Goal: Task Accomplishment & Management: Manage account settings

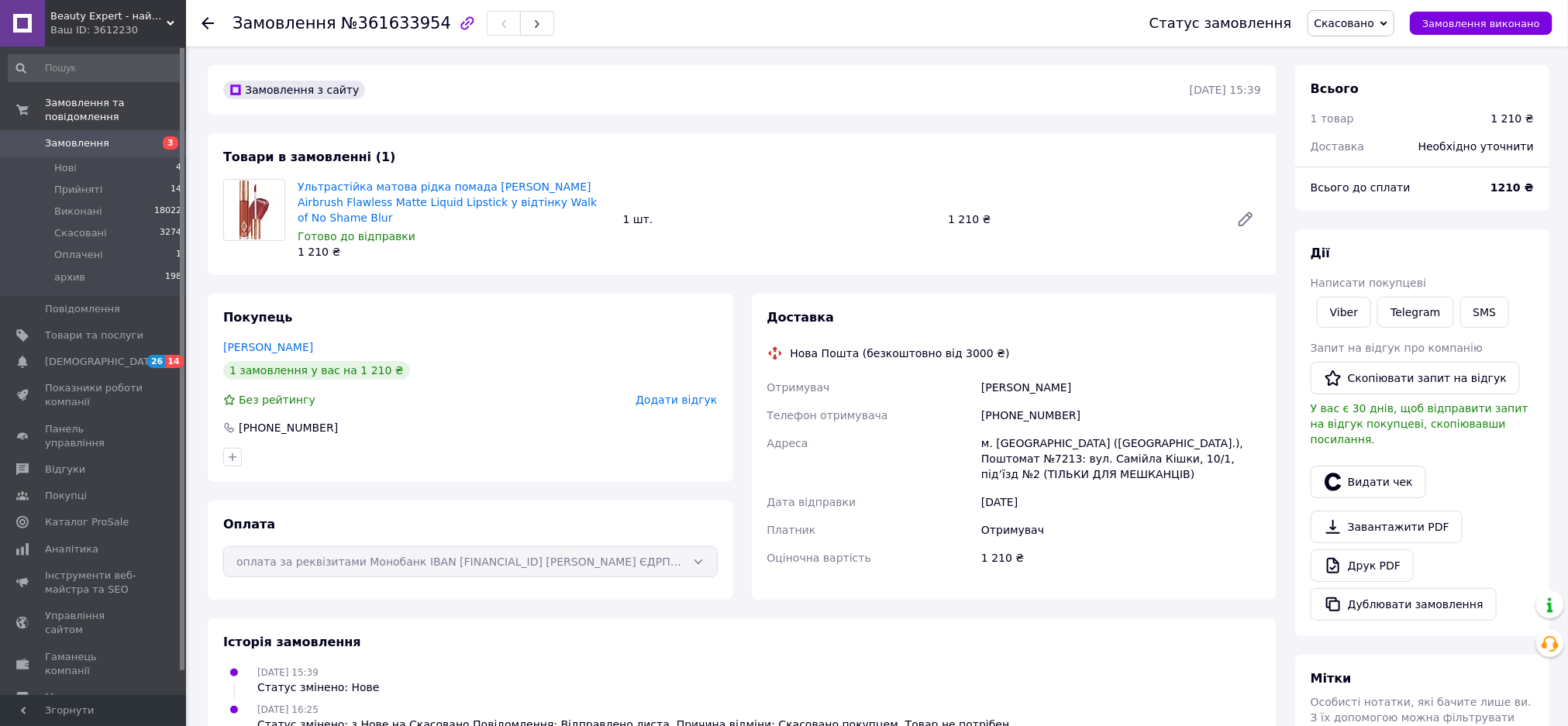
click at [1337, 311] on link "Viber" at bounding box center [1344, 311] width 54 height 31
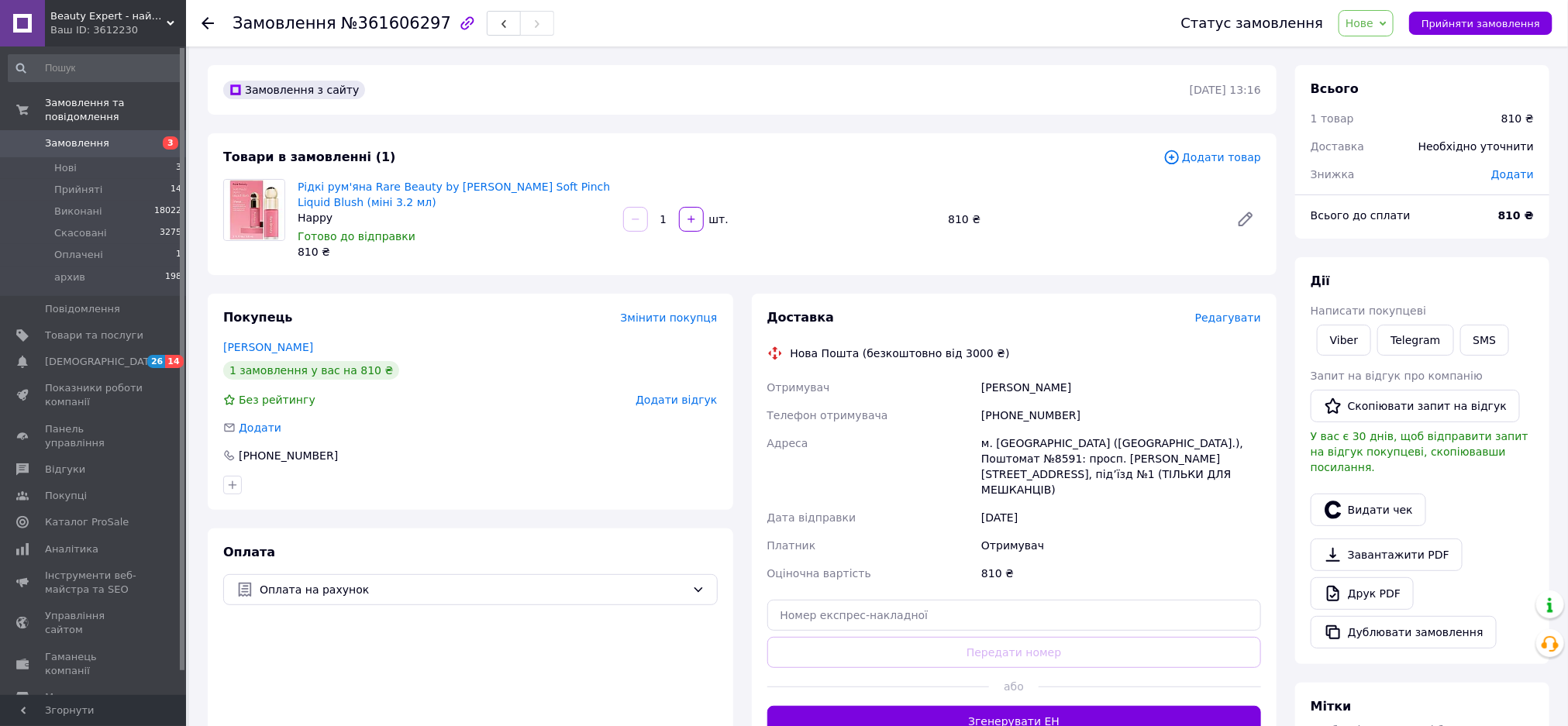
drag, startPoint x: 1345, startPoint y: 337, endPoint x: 1230, endPoint y: 354, distance: 116.2
click at [1345, 335] on link "Viber" at bounding box center [1344, 339] width 54 height 31
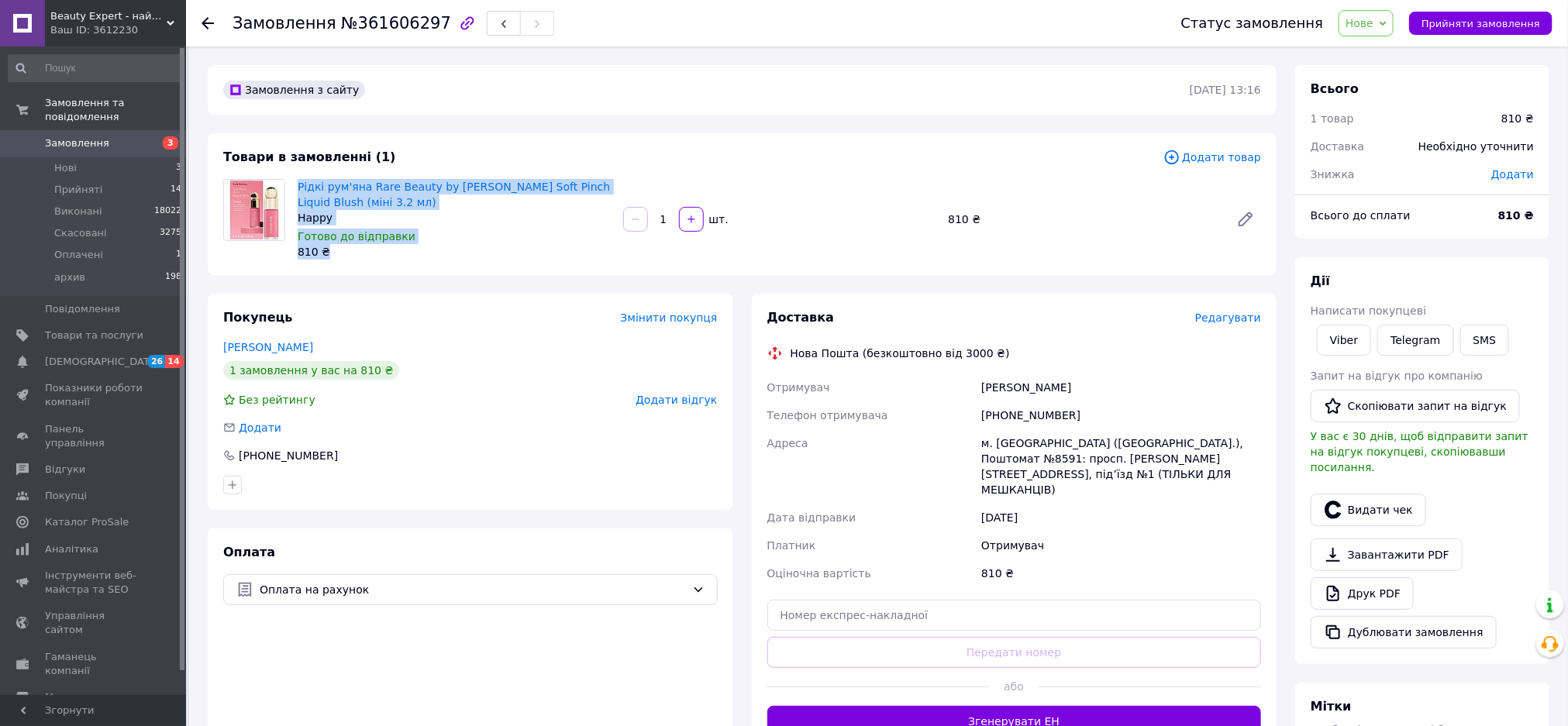
drag, startPoint x: 330, startPoint y: 256, endPoint x: 296, endPoint y: 181, distance: 82.3
click at [296, 181] on div "Рідкі рум'яна Rare Beauty by Selena Gomez Soft Pinch Liquid Blush (міні 3.2 мл)…" at bounding box center [454, 219] width 325 height 87
copy div "Рідкі рум'яна Rare Beauty by Selena Gomez Soft Pinch Liquid Blush (міні 3.2 мл)…"
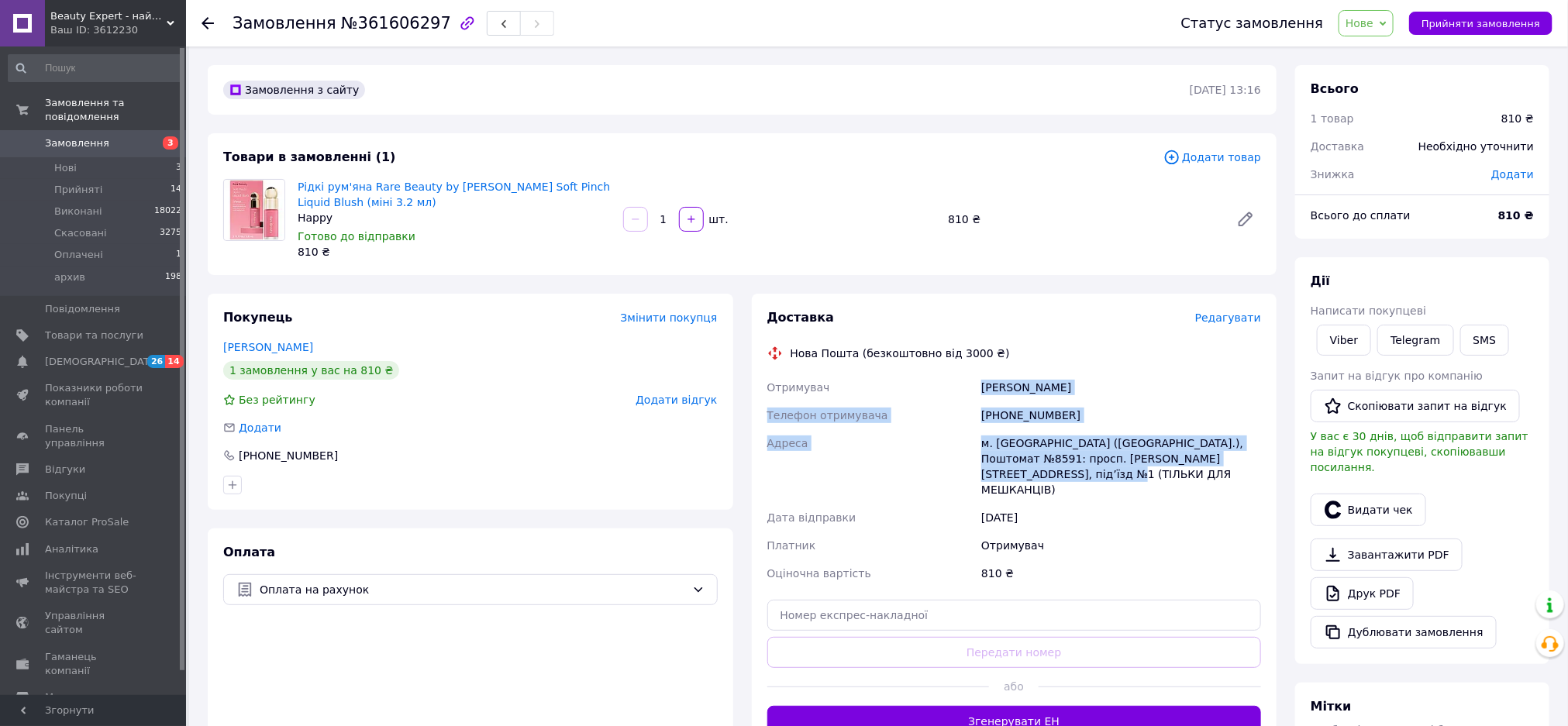
drag, startPoint x: 1048, startPoint y: 468, endPoint x: 946, endPoint y: 398, distance: 123.7
click at [946, 398] on div "Отримувач Герук Стефанія Телефон отримувача +380630619304 Адреса м. Київ (Київс…" at bounding box center [1014, 480] width 500 height 214
copy div "Отримувач Герук Стефанія Телефон отримувача +380630619304 Адреса м. Київ (Київс…"
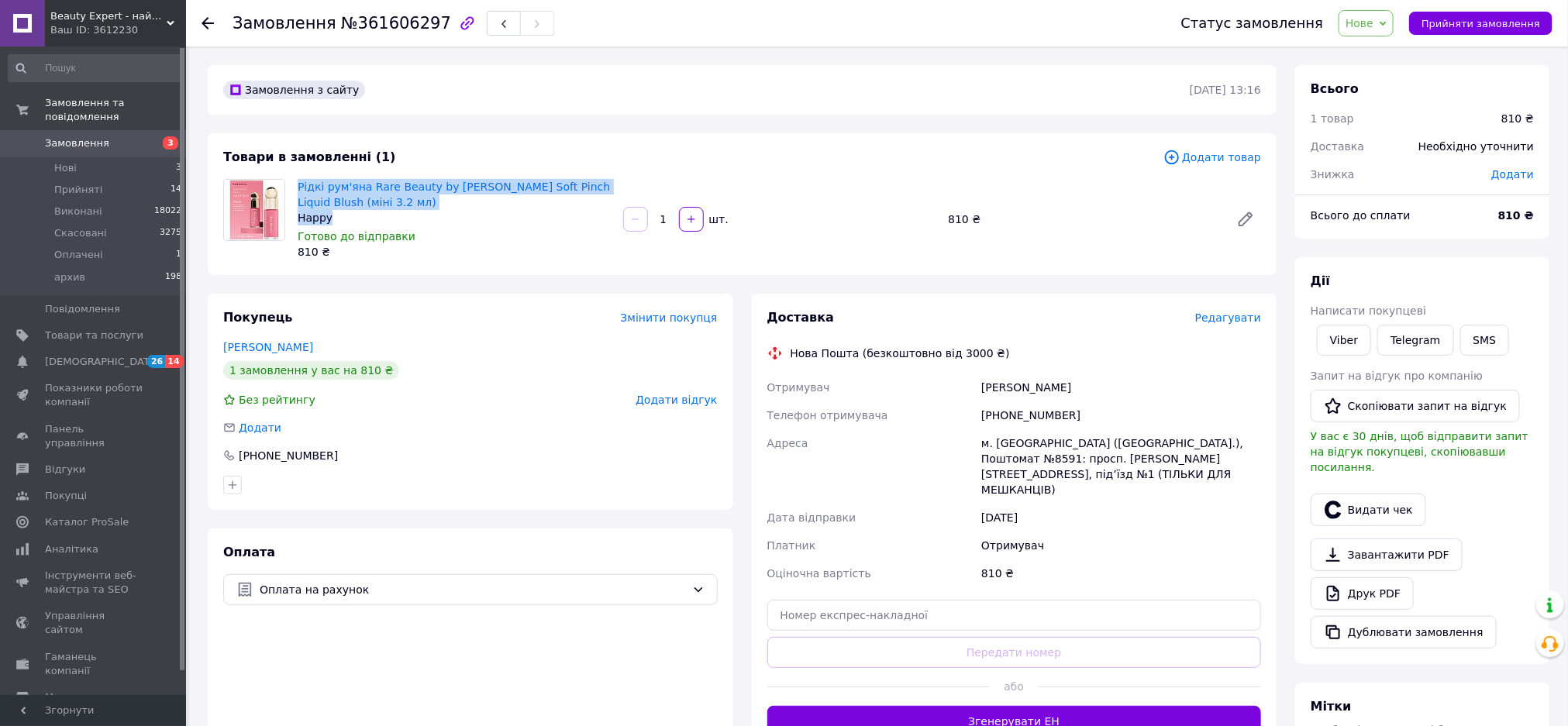
drag, startPoint x: 338, startPoint y: 220, endPoint x: 297, endPoint y: 187, distance: 52.6
click at [297, 187] on div "Рідкі рум'яна Rare Beauty by Selena Gomez Soft Pinch Liquid Blush (міні 3.2 мл)…" at bounding box center [453, 202] width 313 height 47
copy div "Рідкі рум'яна Rare Beauty by Selena Gomez Soft Pinch Liquid Blush (міні 3.2 мл)…"
click at [1330, 340] on link "Viber" at bounding box center [1344, 339] width 54 height 31
click at [1388, 20] on span "Нове" at bounding box center [1365, 23] width 55 height 26
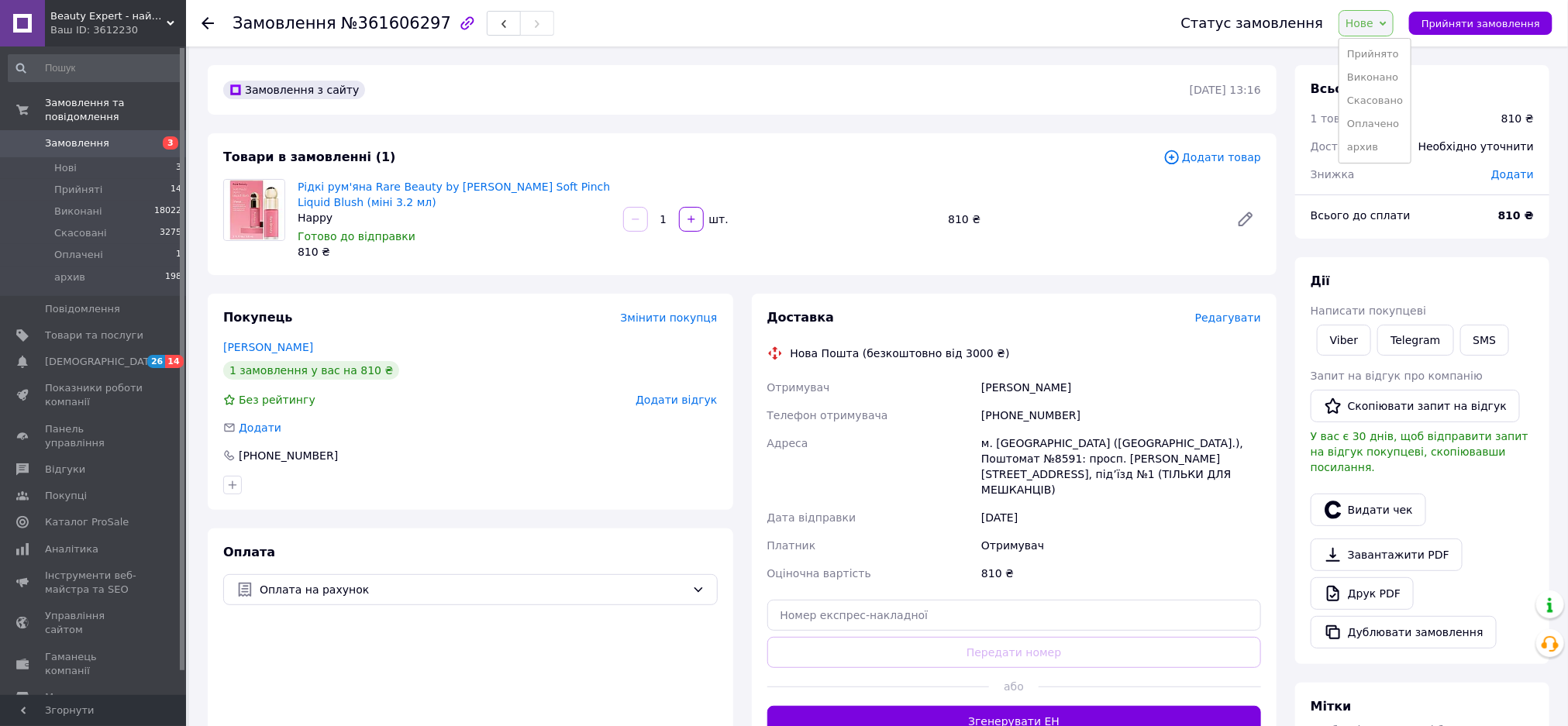
click at [1388, 51] on li "Прийнято" at bounding box center [1374, 54] width 71 height 23
click at [70, 161] on span "Нові" at bounding box center [65, 167] width 22 height 14
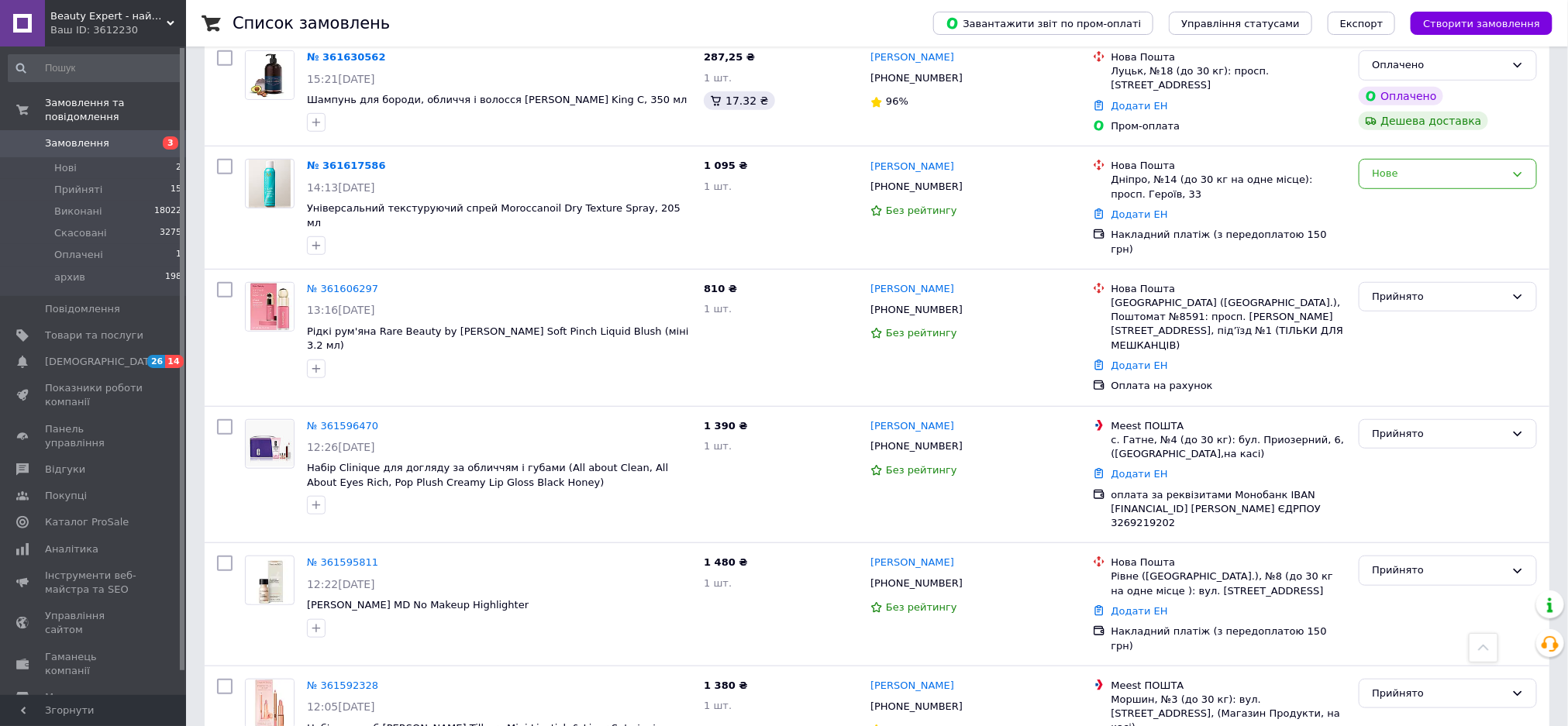
scroll to position [349, 0]
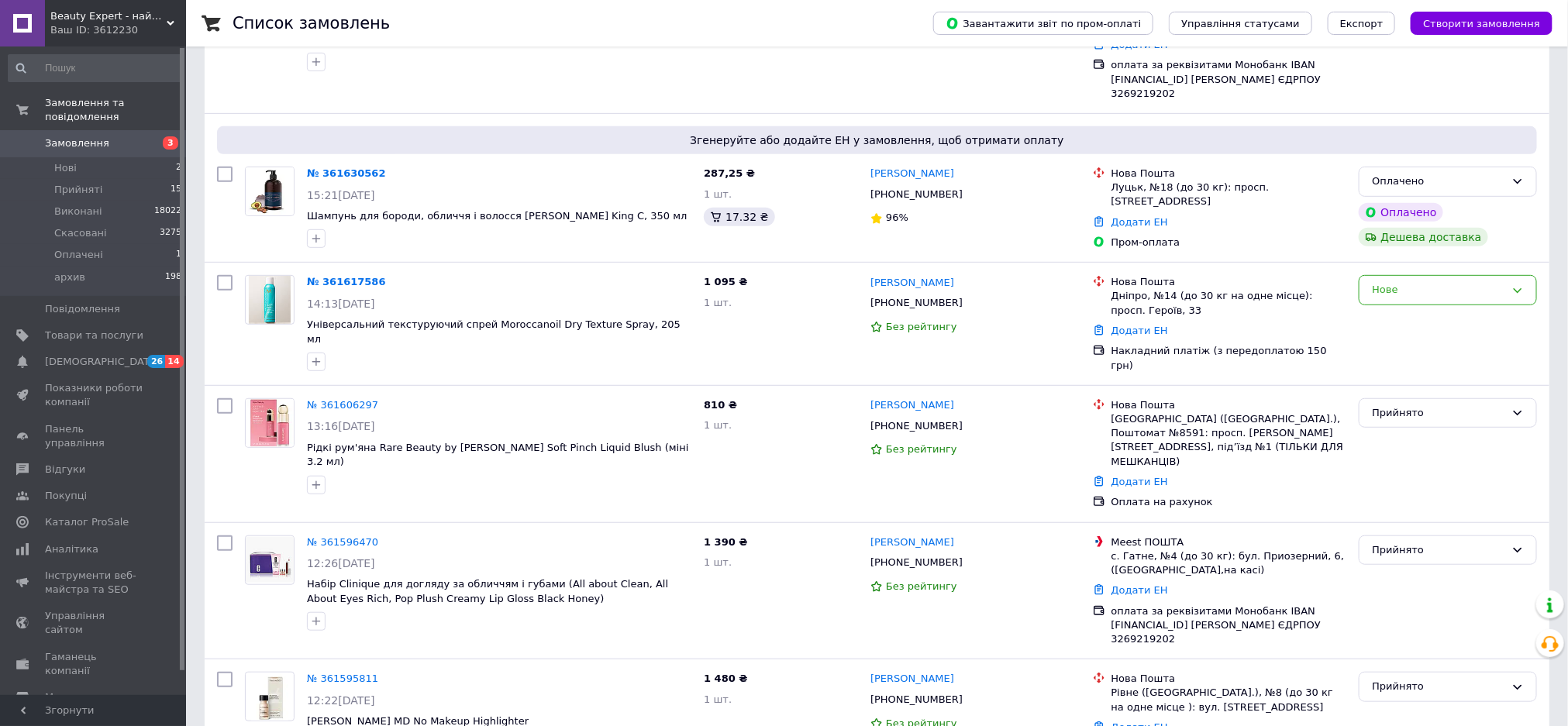
click at [326, 276] on link "№ 361617586" at bounding box center [346, 281] width 79 height 11
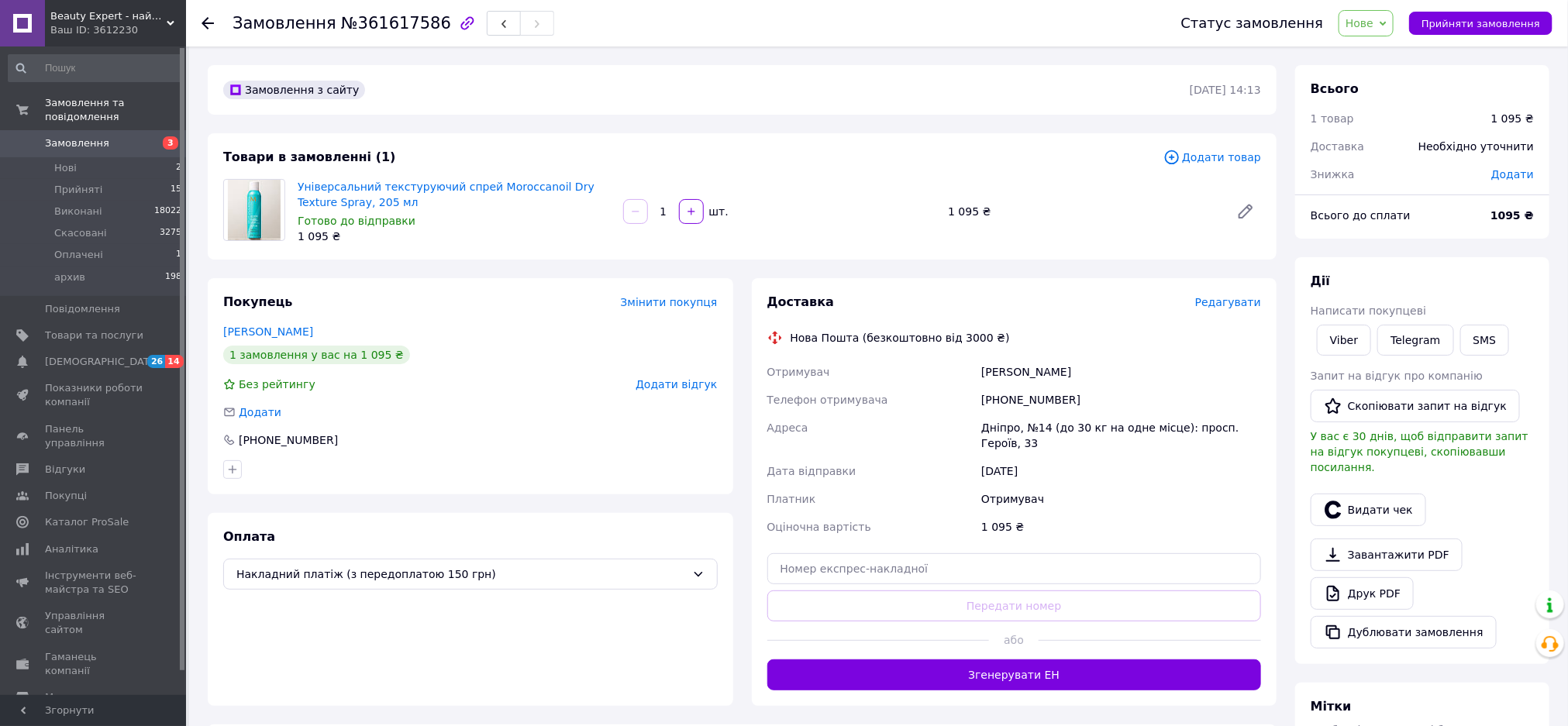
click at [391, 188] on link "Універсальний текстуруючий спрей Moroccanoil Dry Texture Spray, 205 мл" at bounding box center [445, 194] width 296 height 28
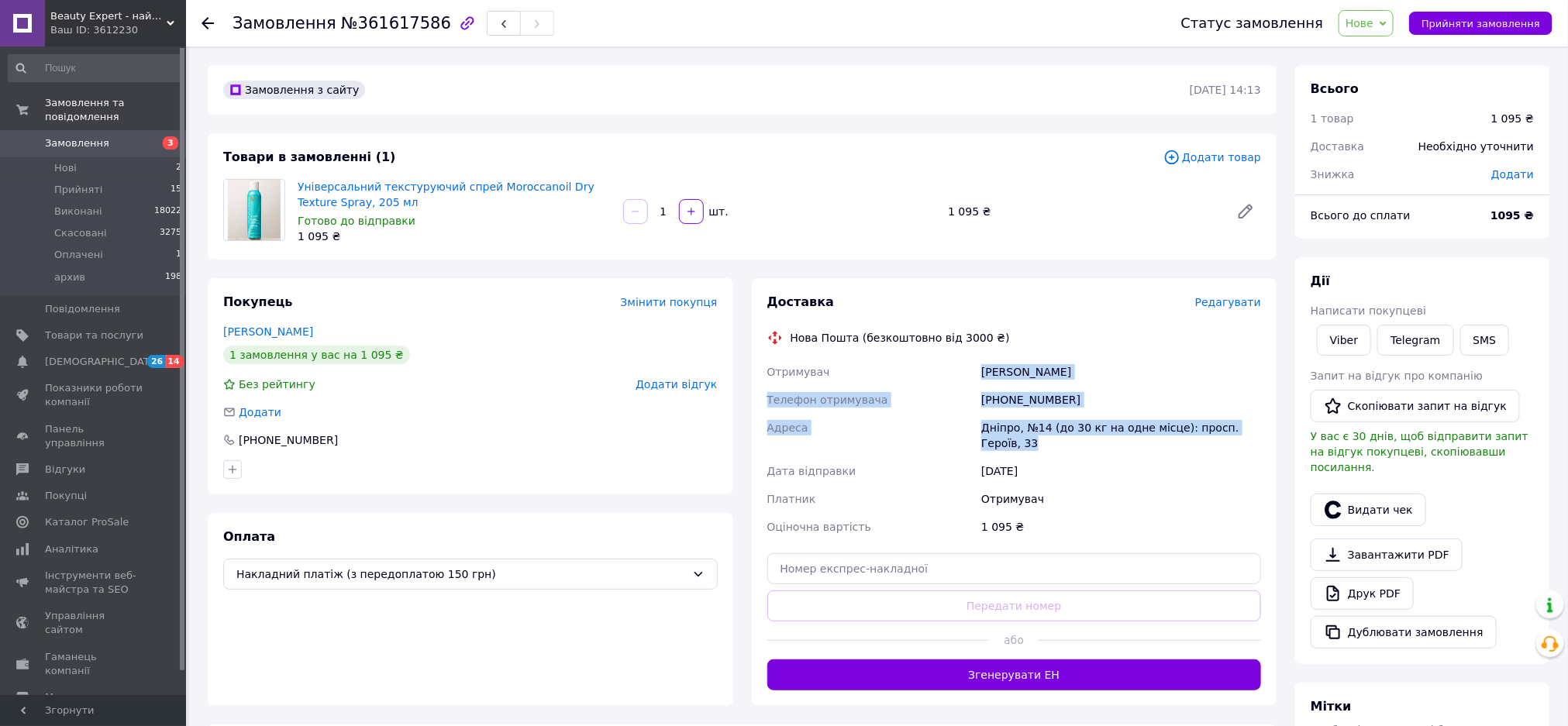
drag, startPoint x: 1251, startPoint y: 428, endPoint x: 968, endPoint y: 374, distance: 288.1
click at [968, 374] on div "Отримувач Кирилова Лілія Телефон отримувача +380675663404 Адреса Дніпро, №14 (д…" at bounding box center [1014, 449] width 500 height 183
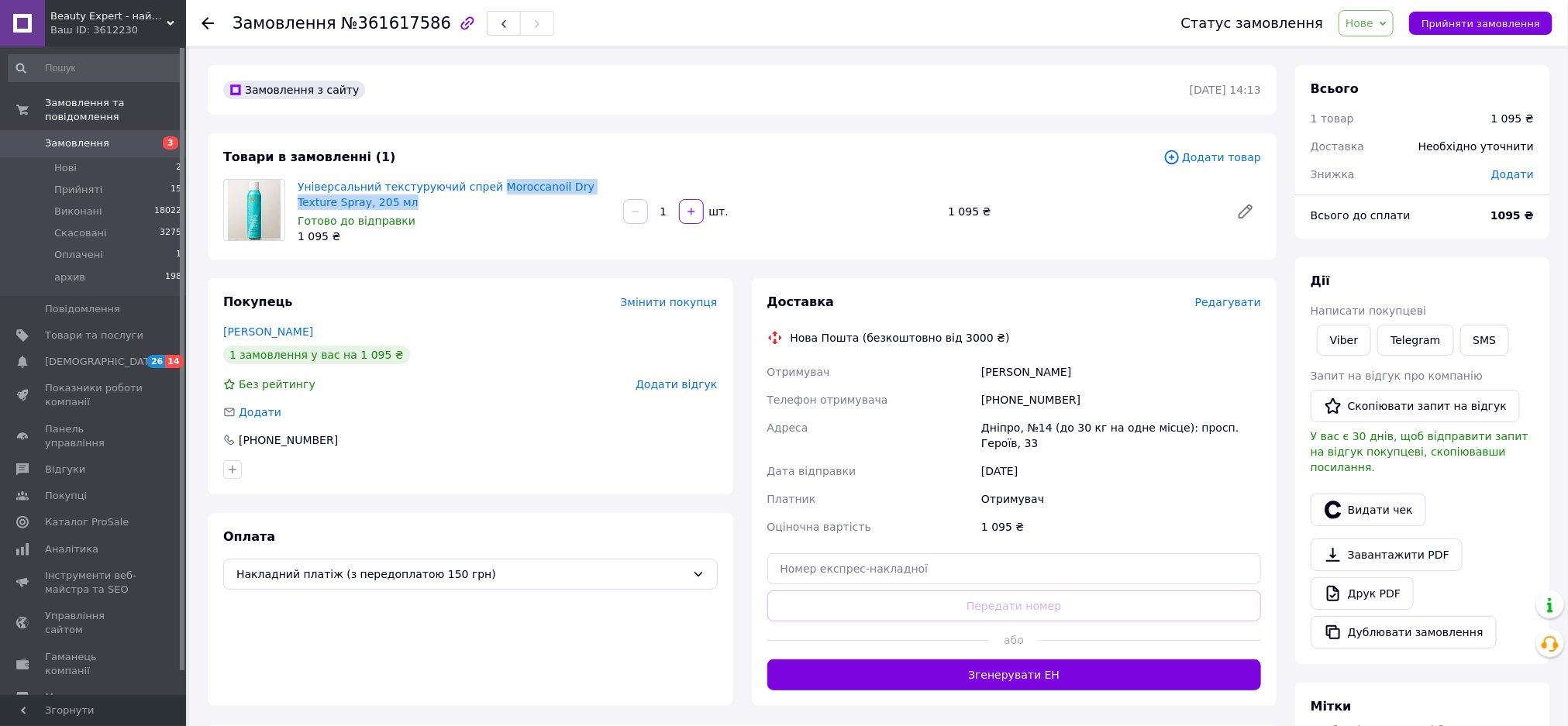
drag, startPoint x: 382, startPoint y: 201, endPoint x: 480, endPoint y: 182, distance: 99.8
click at [480, 182] on span "Універсальний текстуруючий спрей Moroccanoil Dry Texture Spray, 205 мл" at bounding box center [453, 193] width 313 height 31
copy link "Moroccanoil Dry Texture Spray, 205 мл"
click at [505, 235] on div "1 095 ₴" at bounding box center [453, 236] width 313 height 16
click at [922, 158] on div "Товари в замовленні (1)" at bounding box center [693, 157] width 940 height 18
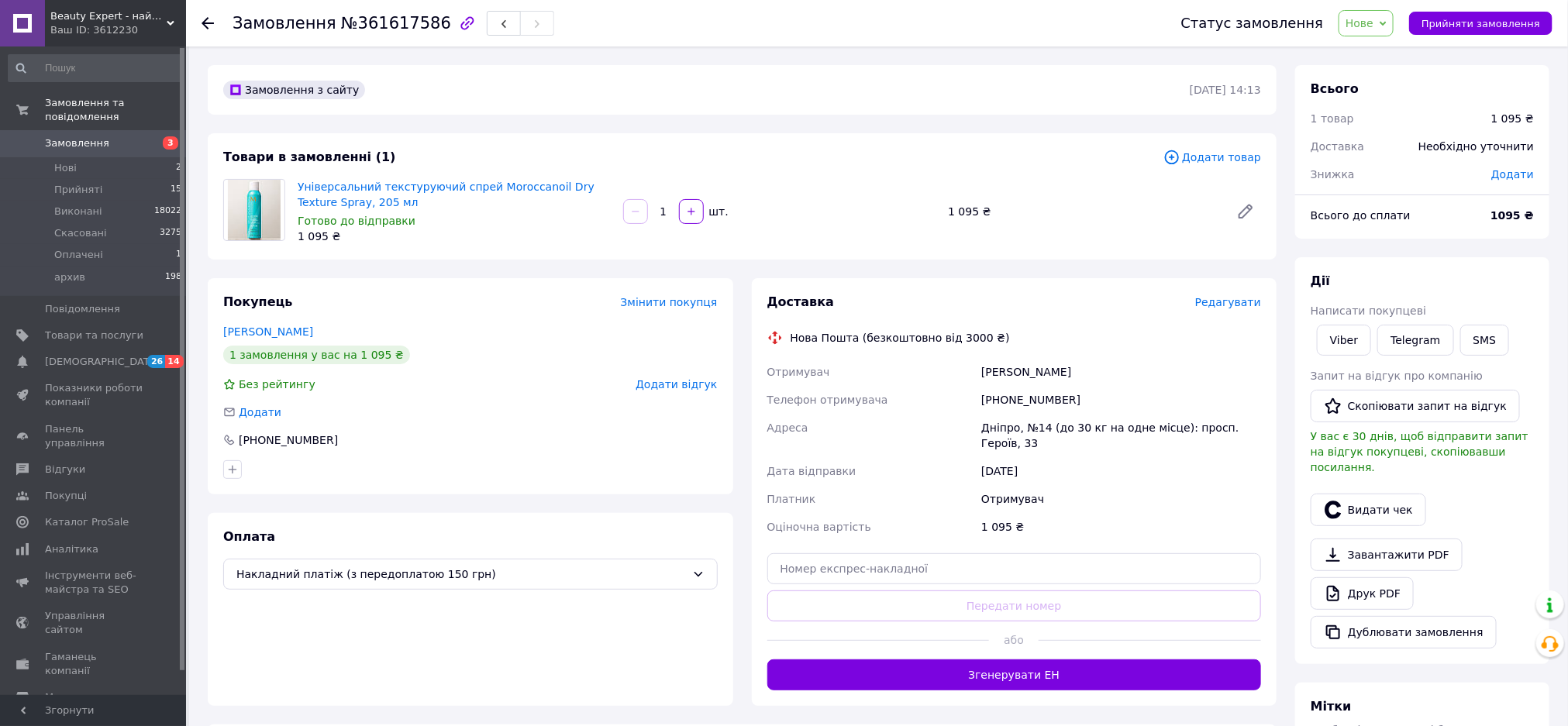
drag, startPoint x: 1360, startPoint y: 19, endPoint x: 1363, endPoint y: 33, distance: 14.3
click at [1360, 17] on span "Нове" at bounding box center [1365, 23] width 55 height 26
click at [1384, 57] on li "Прийнято" at bounding box center [1374, 54] width 71 height 23
click at [1335, 337] on link "Viber" at bounding box center [1344, 339] width 54 height 31
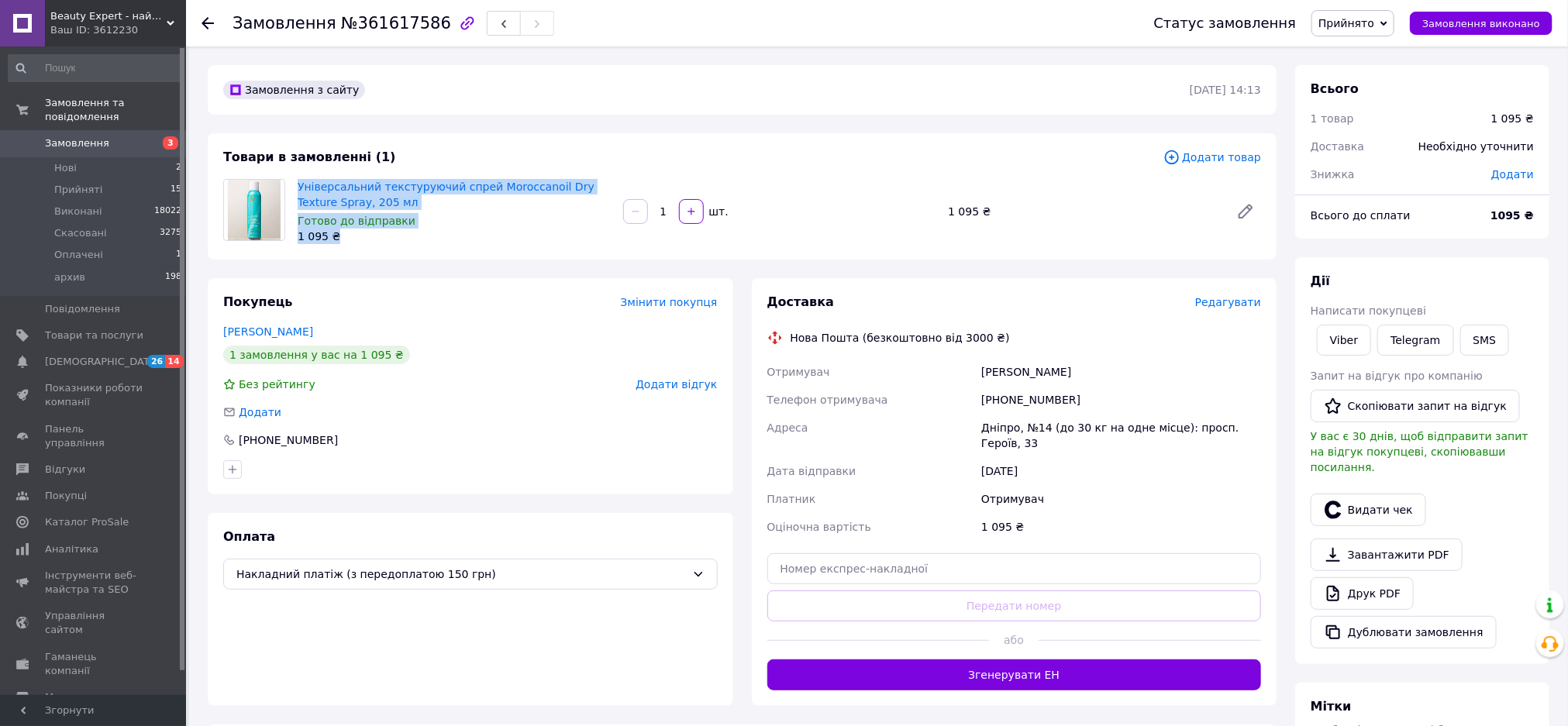
drag, startPoint x: 345, startPoint y: 240, endPoint x: 292, endPoint y: 186, distance: 75.7
click at [292, 186] on div "Універсальний текстуруючий спрей Moroccanoil Dry Texture Spray, 205 мл Готово д…" at bounding box center [454, 211] width 325 height 71
copy div "Універсальний текстуруючий спрей Moroccanoil Dry Texture Spray, 205 мл Готово д…"
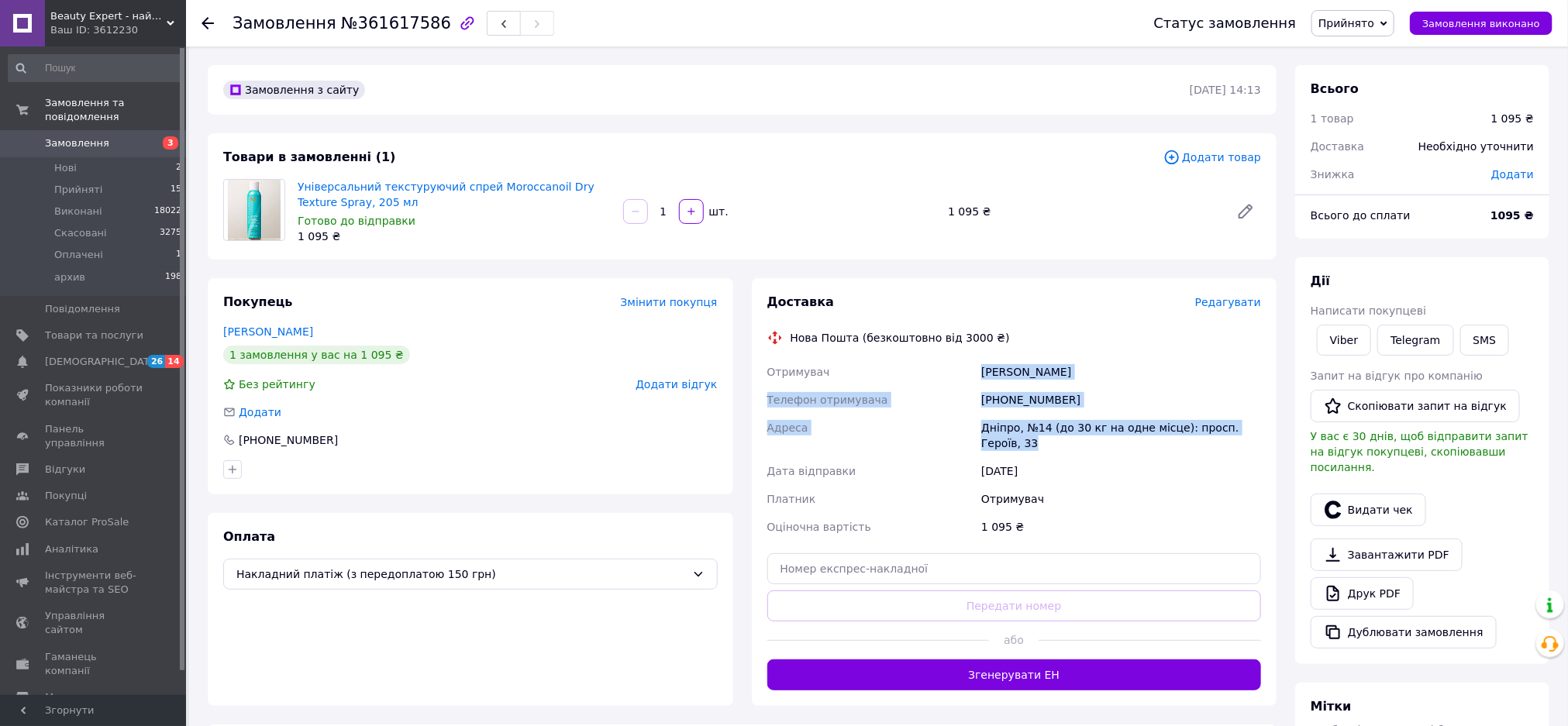
drag, startPoint x: 1260, startPoint y: 428, endPoint x: 974, endPoint y: 364, distance: 293.1
click at [974, 364] on div "Отримувач Кирилова Лілія Телефон отримувача +380675663404 Адреса Дніпро, №14 (д…" at bounding box center [1014, 449] width 500 height 183
copy div "Отримувач Кирилова Лілія Телефон отримувача +380675663404 Адреса Дніпро, №14 (д…"
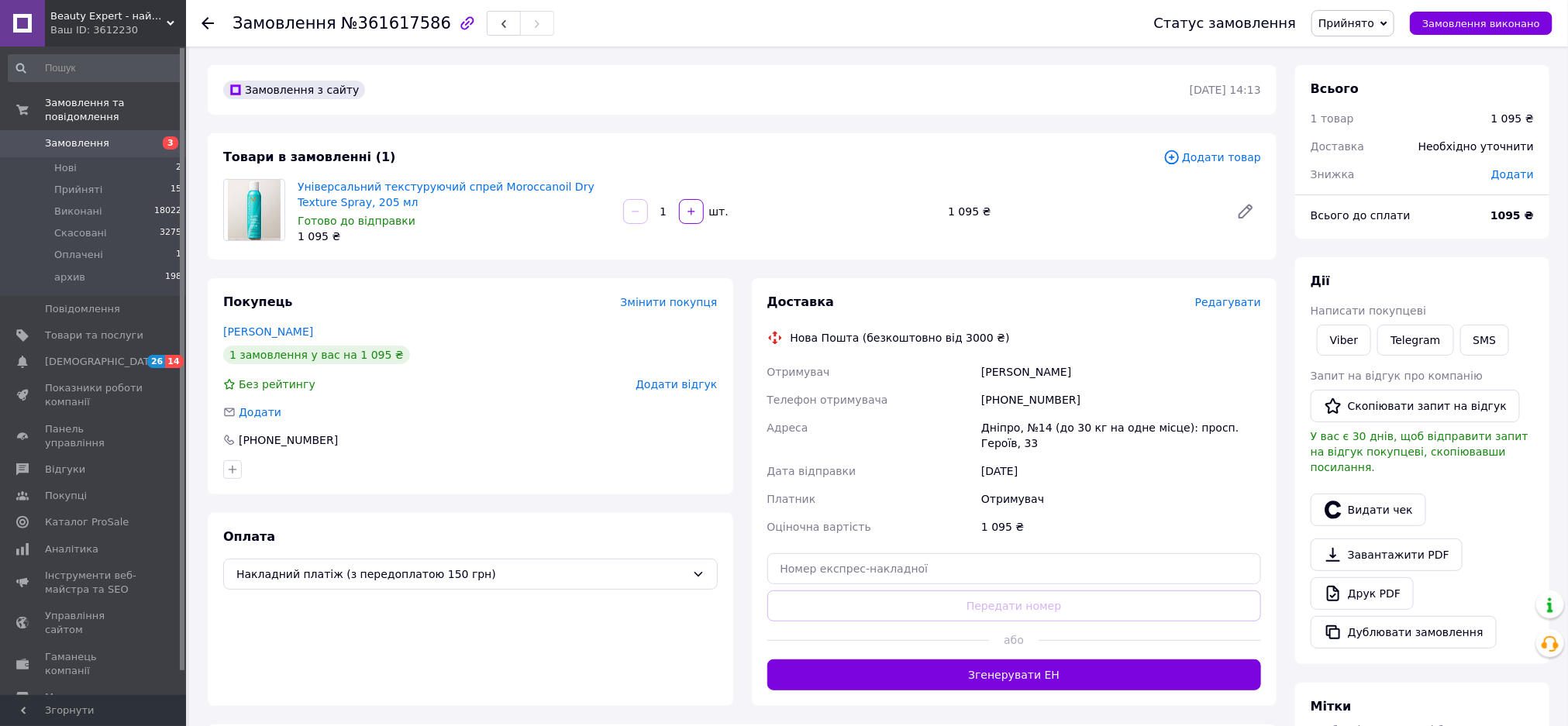
click at [561, 654] on div "Оплата Накладний платіж (з передоплатою 150 грн)" at bounding box center [470, 609] width 525 height 192
click at [61, 161] on span "Нові" at bounding box center [65, 167] width 22 height 14
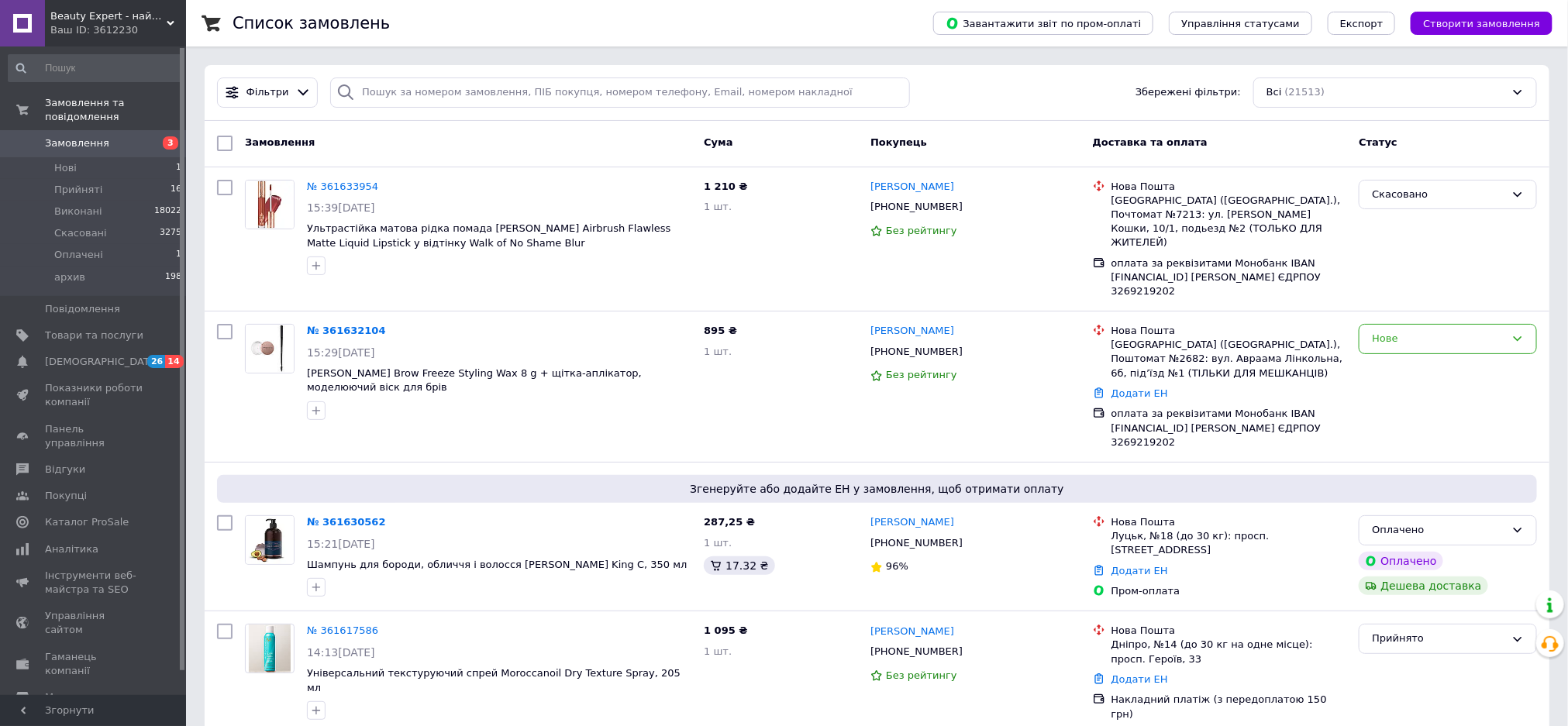
click at [316, 324] on link "№ 361632104" at bounding box center [346, 330] width 79 height 11
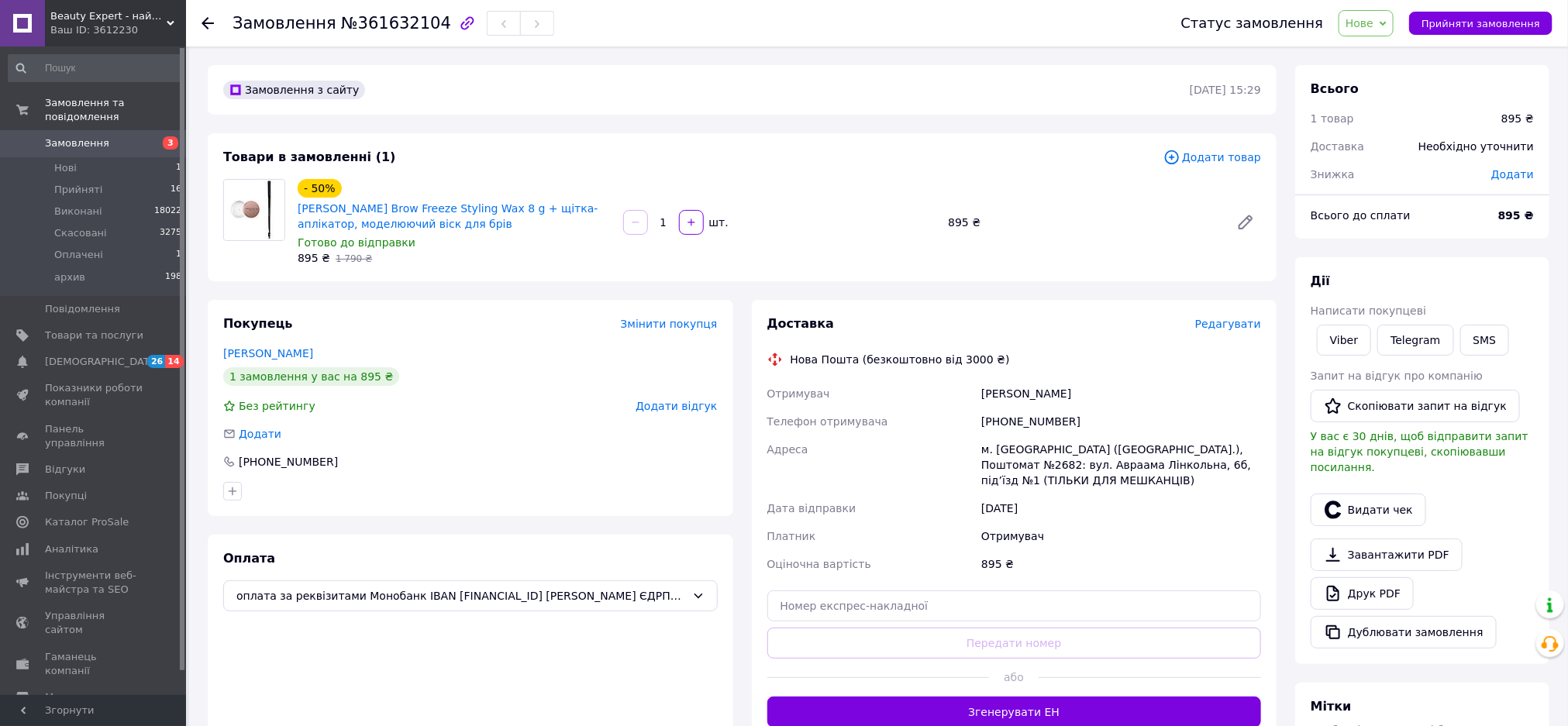
click at [1356, 342] on link "Viber" at bounding box center [1344, 339] width 54 height 31
click at [1374, 28] on span "Нове" at bounding box center [1359, 22] width 28 height 12
click at [1382, 48] on li "Прийнято" at bounding box center [1374, 54] width 71 height 23
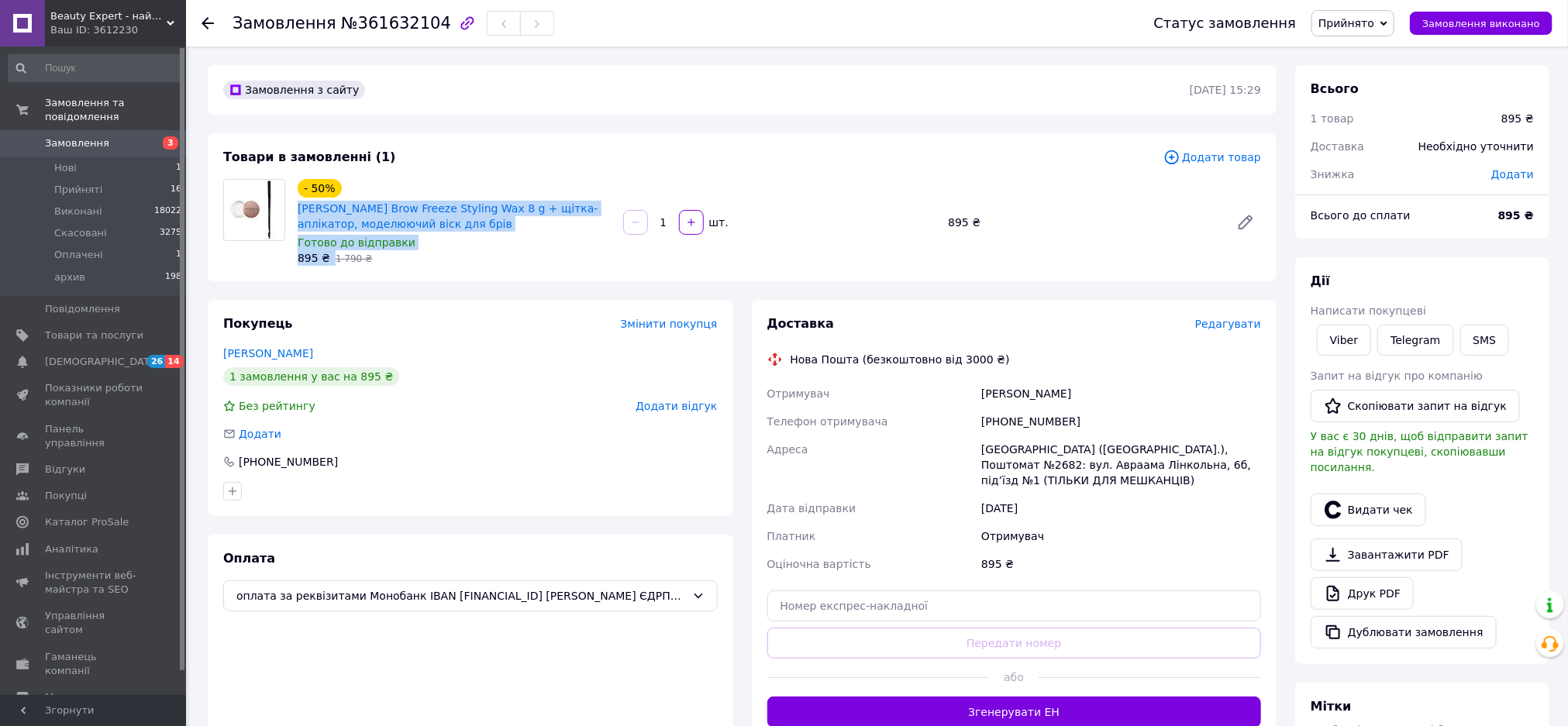
drag, startPoint x: 328, startPoint y: 253, endPoint x: 296, endPoint y: 211, distance: 52.8
click at [296, 211] on div "- 50% Anastasia Beverly Hills Brow Freeze Styling Wax 8 g + щітка-аплікатор, мо…" at bounding box center [454, 221] width 325 height 93
copy div "Anastasia Beverly Hills Brow Freeze Styling Wax 8 g + щітка-аплікатор, моделююч…"
click at [844, 186] on div "- 50% Anastasia Beverly Hills Brow Freeze Styling Wax 8 g + щітка-аплікатор, мо…" at bounding box center [780, 221] width 976 height 93
click at [1411, 347] on link "Telegram" at bounding box center [1415, 339] width 76 height 31
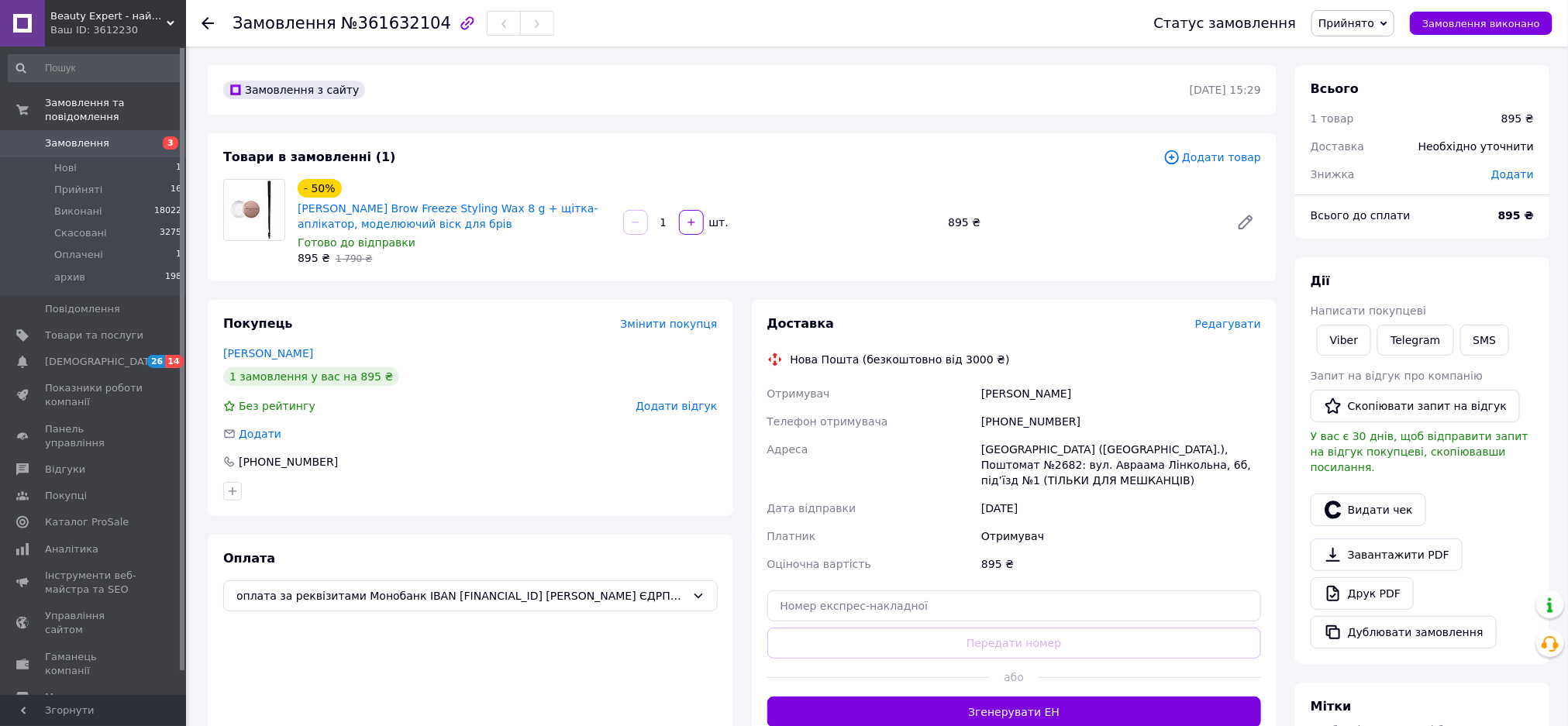
click at [1415, 347] on link "Telegram" at bounding box center [1415, 339] width 76 height 31
click at [1420, 347] on link "Telegram" at bounding box center [1415, 339] width 76 height 31
click at [1343, 342] on link "Viber" at bounding box center [1344, 339] width 54 height 31
click at [1420, 342] on link "Telegram" at bounding box center [1415, 339] width 76 height 31
click at [1409, 344] on link "Telegram" at bounding box center [1415, 339] width 76 height 31
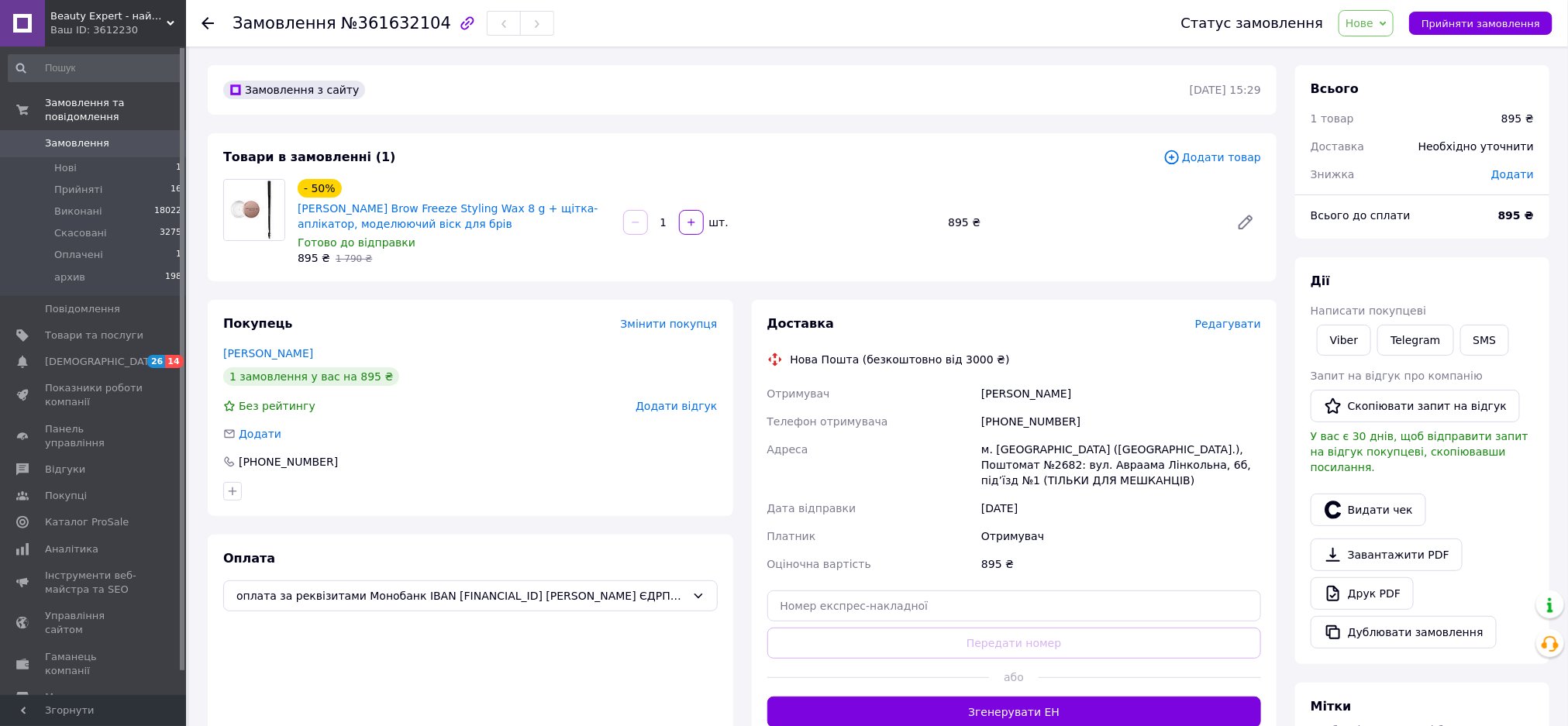
click at [1356, 20] on span "Нове" at bounding box center [1365, 23] width 55 height 26
click at [1377, 53] on li "Прийнято" at bounding box center [1374, 54] width 71 height 23
click at [293, 356] on link "Крецул Катерина" at bounding box center [268, 352] width 90 height 12
click at [876, 251] on div "- 50% [PERSON_NAME] Hills Brow Freeze Styling Wax 8 g + щітка-аплікатор, моделю…" at bounding box center [780, 221] width 976 height 93
click at [1359, 340] on link "Viber" at bounding box center [1344, 339] width 54 height 31
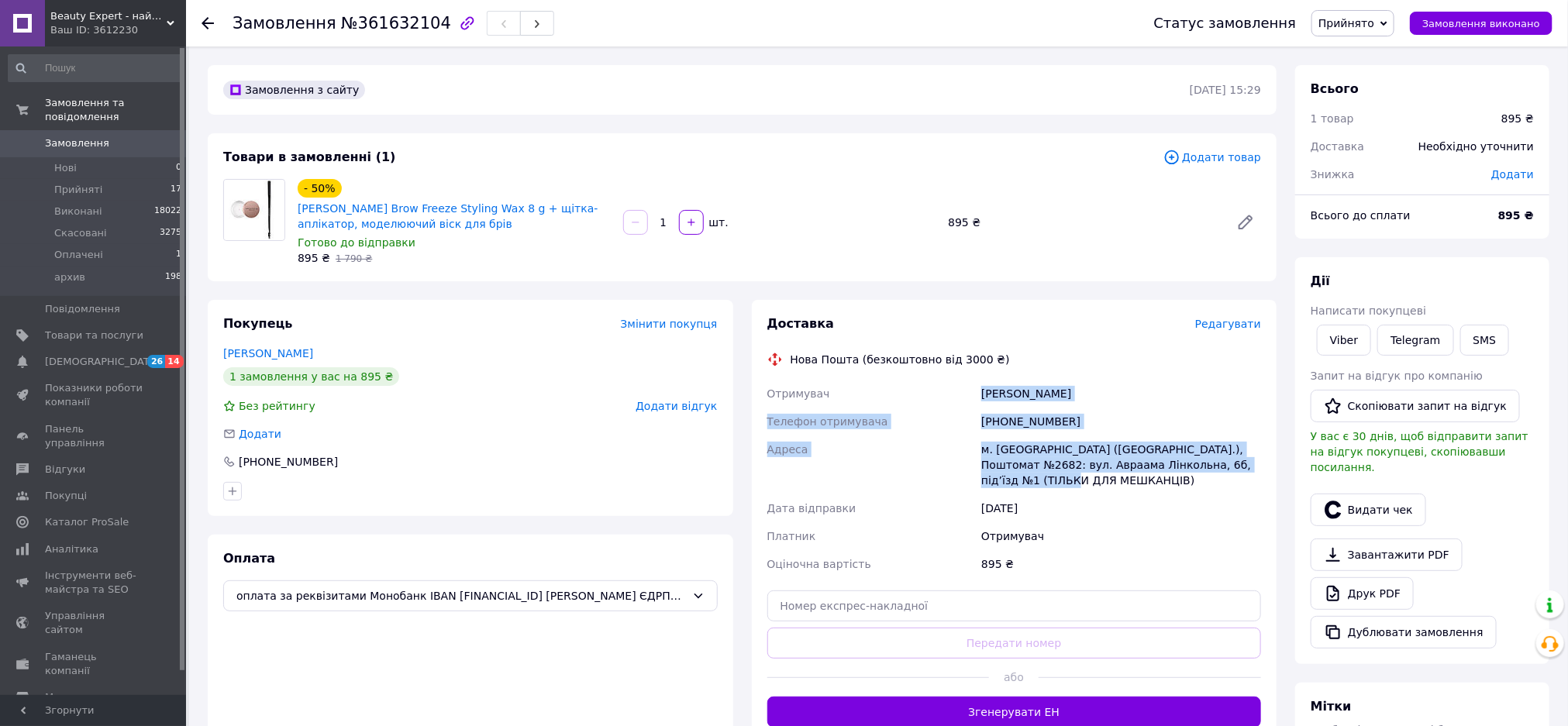
drag, startPoint x: 1071, startPoint y: 481, endPoint x: 856, endPoint y: 391, distance: 233.1
click at [856, 391] on div "Отримувач Крецул Катерина Телефон отримувача +380633870804 Адреса м. Львів (Льв…" at bounding box center [1014, 478] width 500 height 198
copy div "Отримувач Крецул Катерина Телефон отримувача +380633870804 Адреса м. Львів (Льв…"
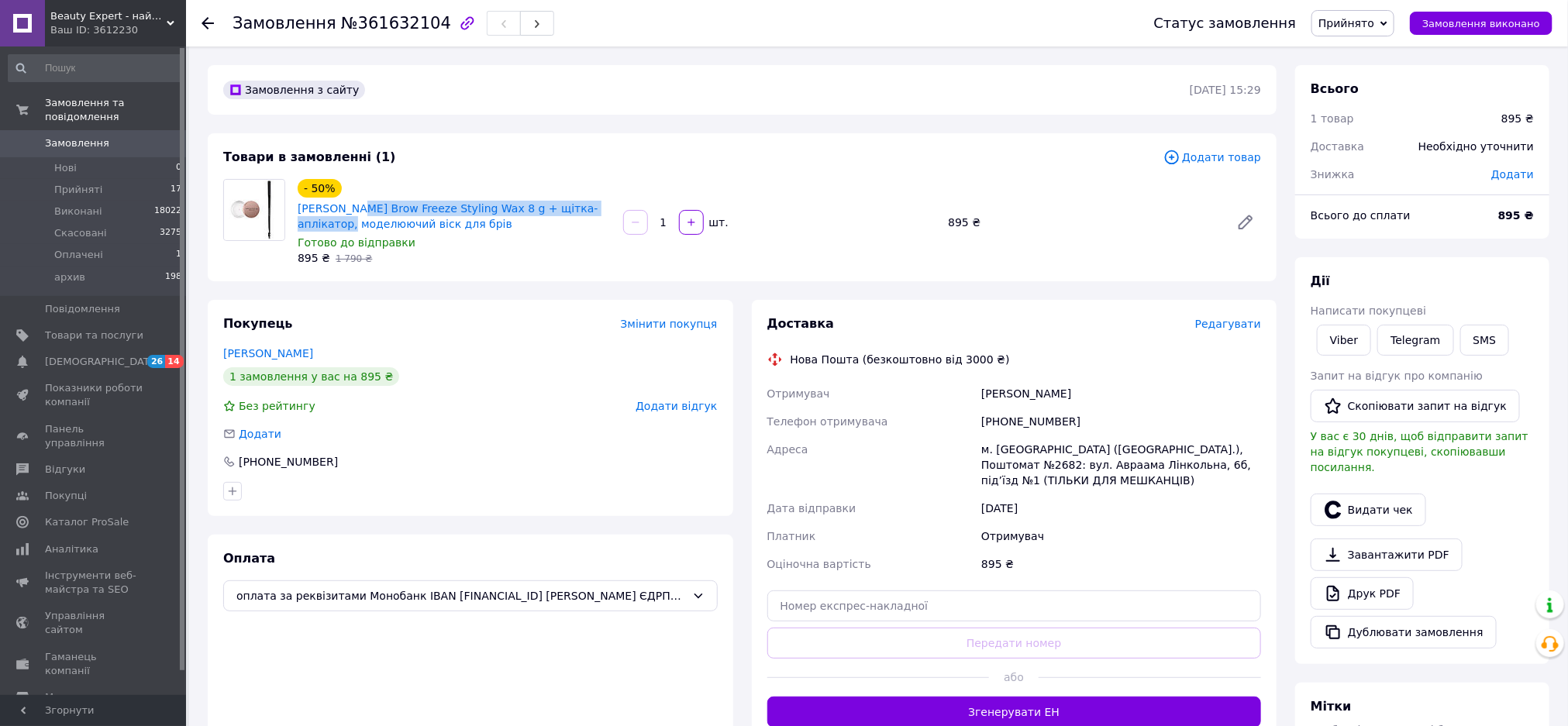
drag, startPoint x: 605, startPoint y: 206, endPoint x: 347, endPoint y: 207, distance: 258.0
click at [347, 207] on span "[PERSON_NAME] Brow Freeze Styling Wax 8 g + щітка-аплікатор, моделюючий віск дл…" at bounding box center [453, 216] width 313 height 31
drag, startPoint x: 519, startPoint y: 263, endPoint x: 538, endPoint y: 254, distance: 21.0
click at [519, 263] on div "895 ₴   1 790 ₴" at bounding box center [453, 258] width 313 height 16
drag, startPoint x: 505, startPoint y: 233, endPoint x: 295, endPoint y: 212, distance: 211.0
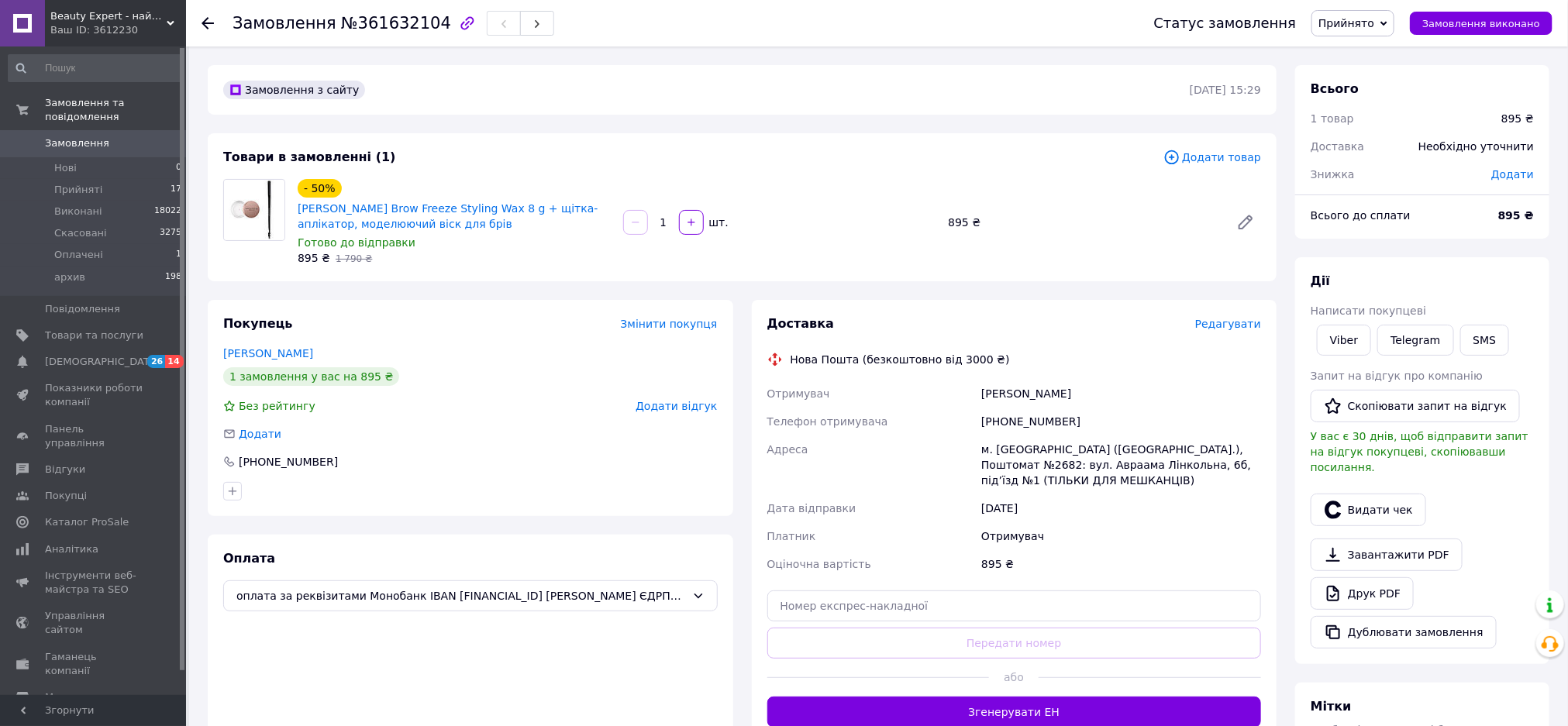
click at [296, 212] on div "[PERSON_NAME] Brow Freeze Styling Wax 8 g + щітка-аплікатор, моделюючий віск дл…" at bounding box center [454, 216] width 316 height 34
copy link "[PERSON_NAME] Brow Freeze Styling Wax 8 g + щітка-аплікатор, моделюючий віск дл…"
click at [491, 263] on div "895 ₴   1 790 ₴" at bounding box center [453, 258] width 313 height 16
click at [822, 206] on div "1   шт." at bounding box center [780, 221] width 325 height 31
drag, startPoint x: 92, startPoint y: 229, endPoint x: 208, endPoint y: 316, distance: 145.0
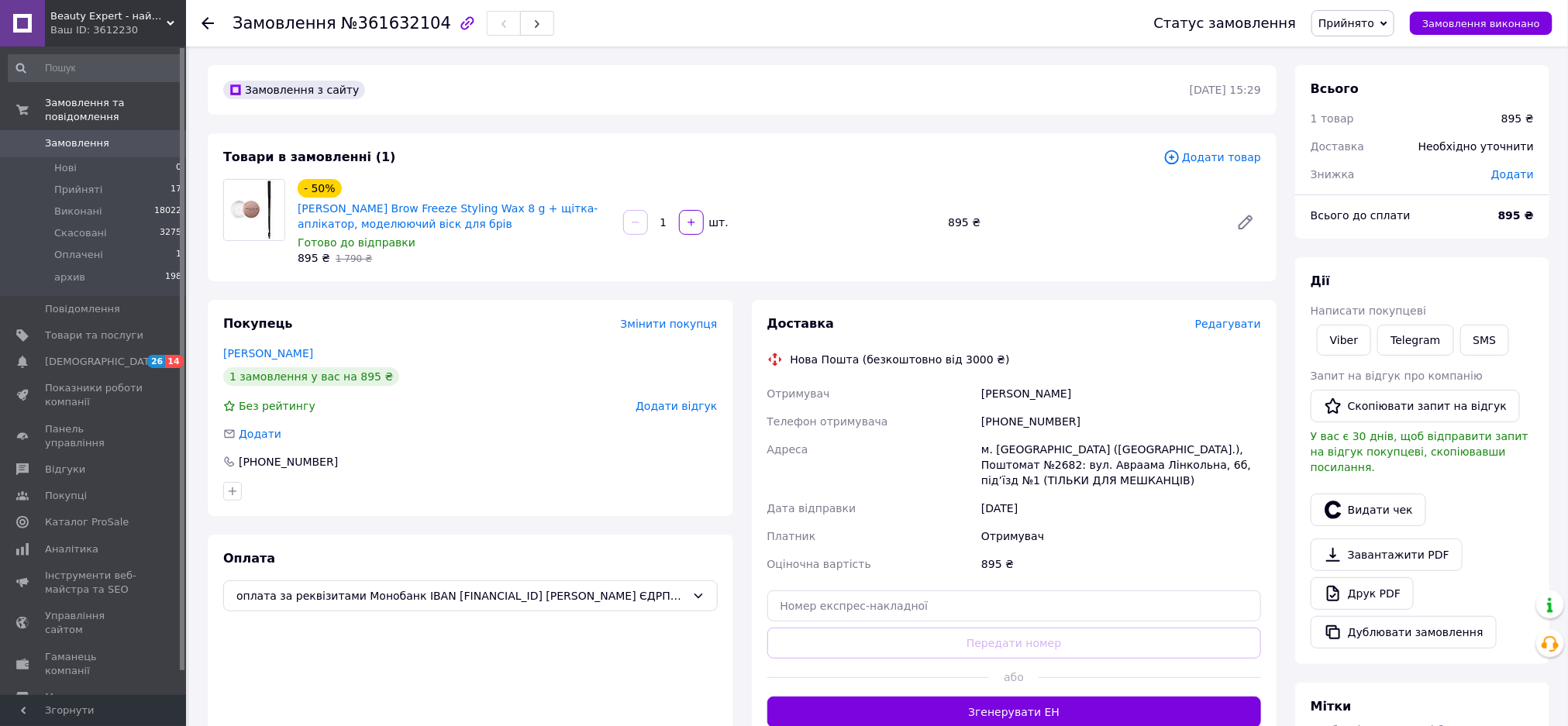
click at [91, 229] on li "Скасовані 3275" at bounding box center [95, 233] width 191 height 21
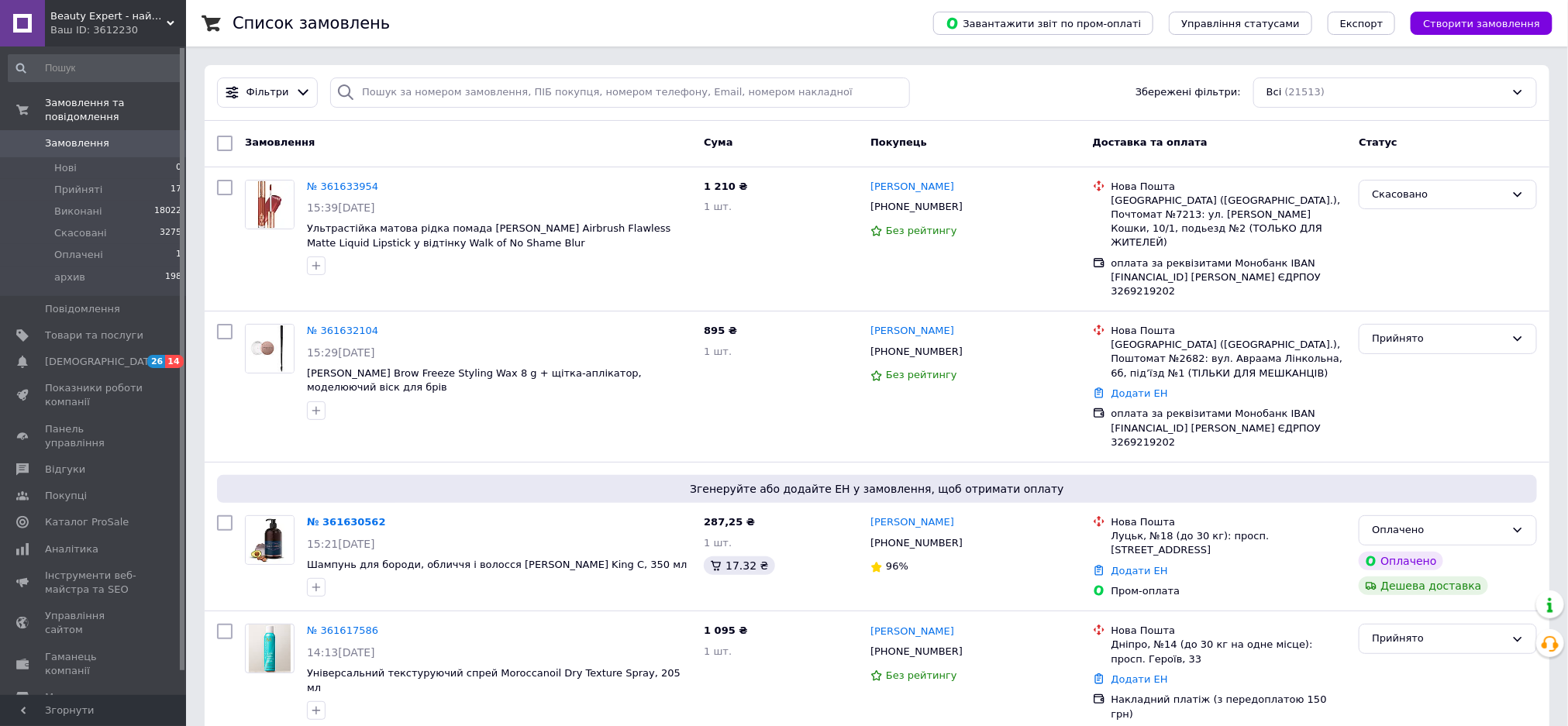
click at [70, 248] on span "Оплачені" at bounding box center [79, 254] width 49 height 14
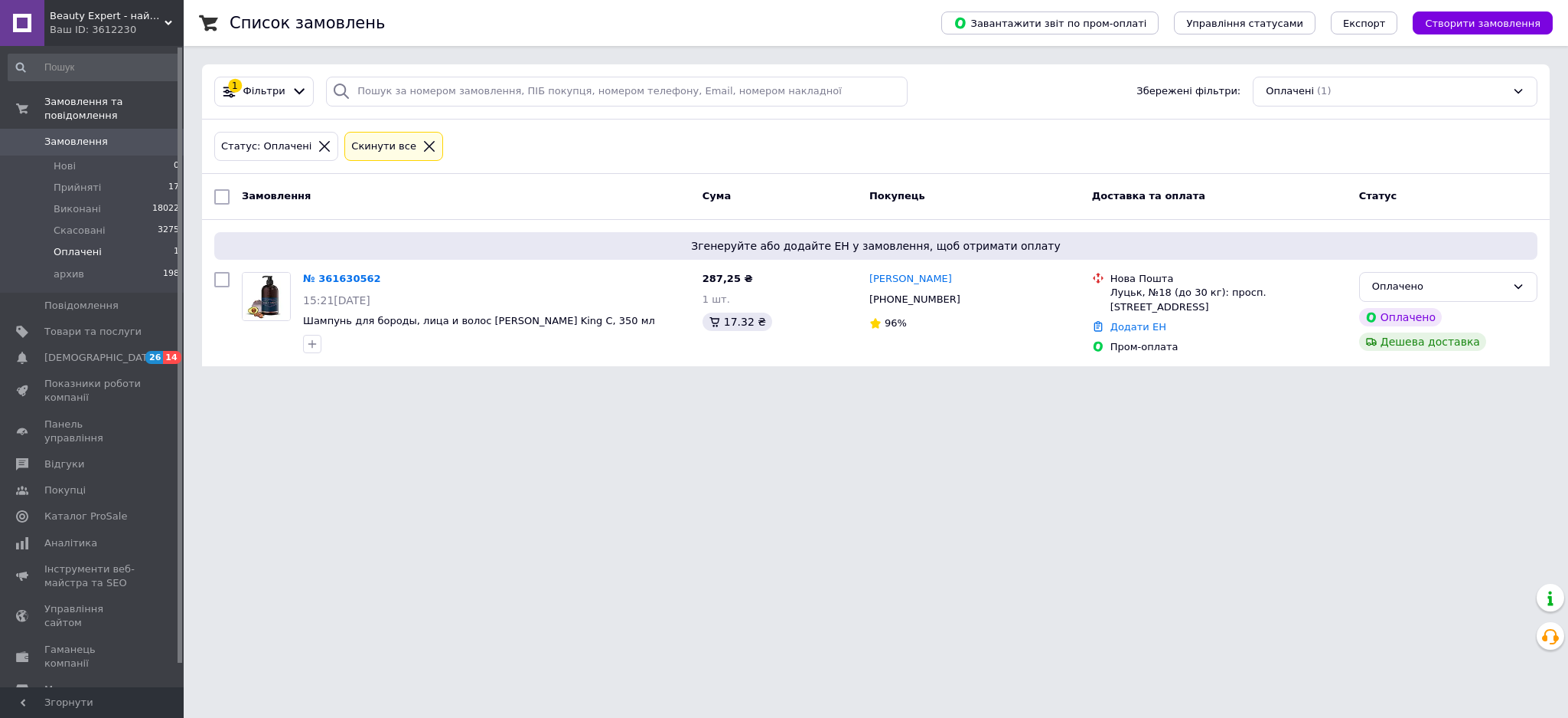
click at [326, 283] on link "№ 361630562" at bounding box center [342, 278] width 78 height 11
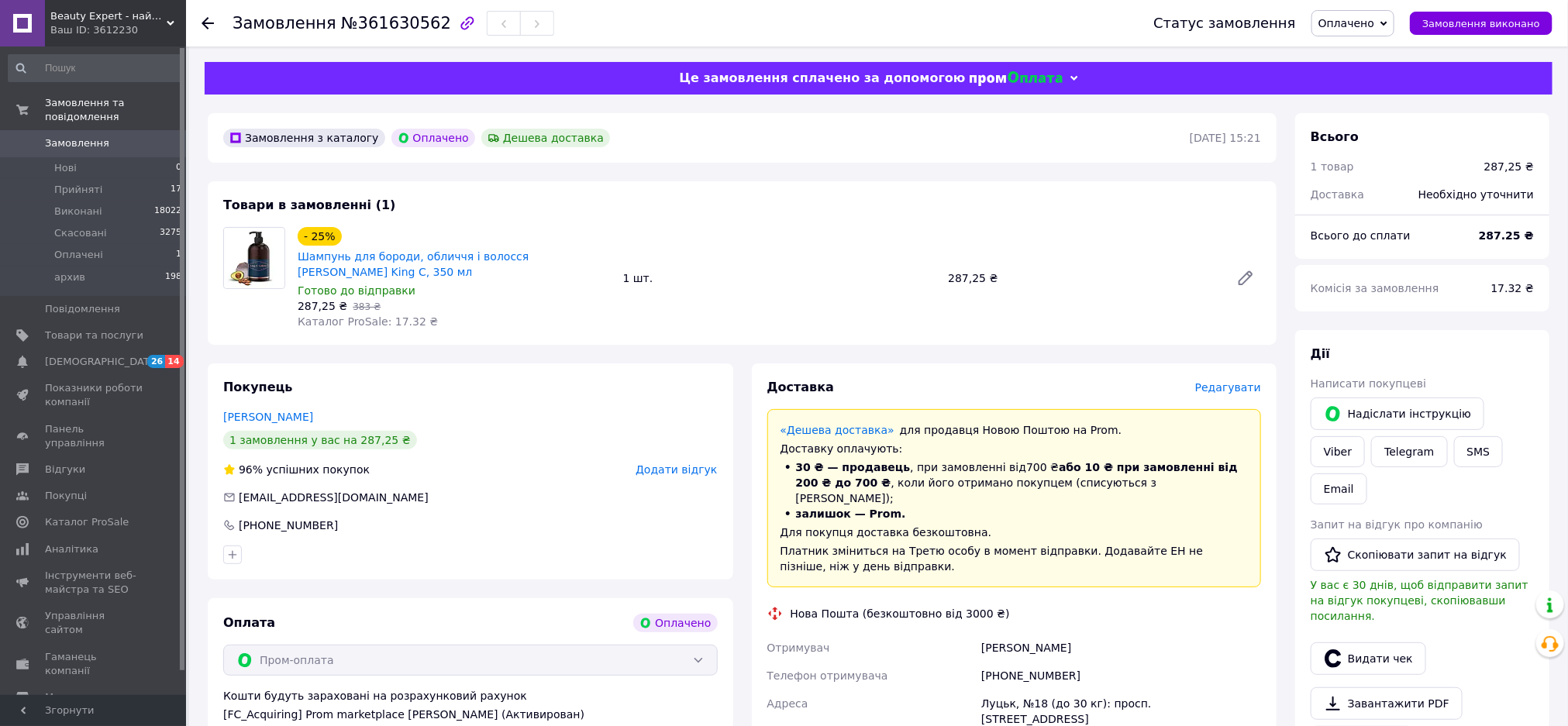
click at [1365, 436] on link "Viber" at bounding box center [1338, 451] width 54 height 31
click at [1374, 17] on span "Оплачено" at bounding box center [1346, 22] width 56 height 12
click at [1388, 54] on li "Прийнято" at bounding box center [1352, 54] width 81 height 23
drag, startPoint x: 342, startPoint y: 302, endPoint x: 295, endPoint y: 261, distance: 62.4
click at [295, 261] on div "- 25% Шампунь для бороди, обличчя і волосся Gillette King C, 350 мл Готово до в…" at bounding box center [454, 278] width 325 height 108
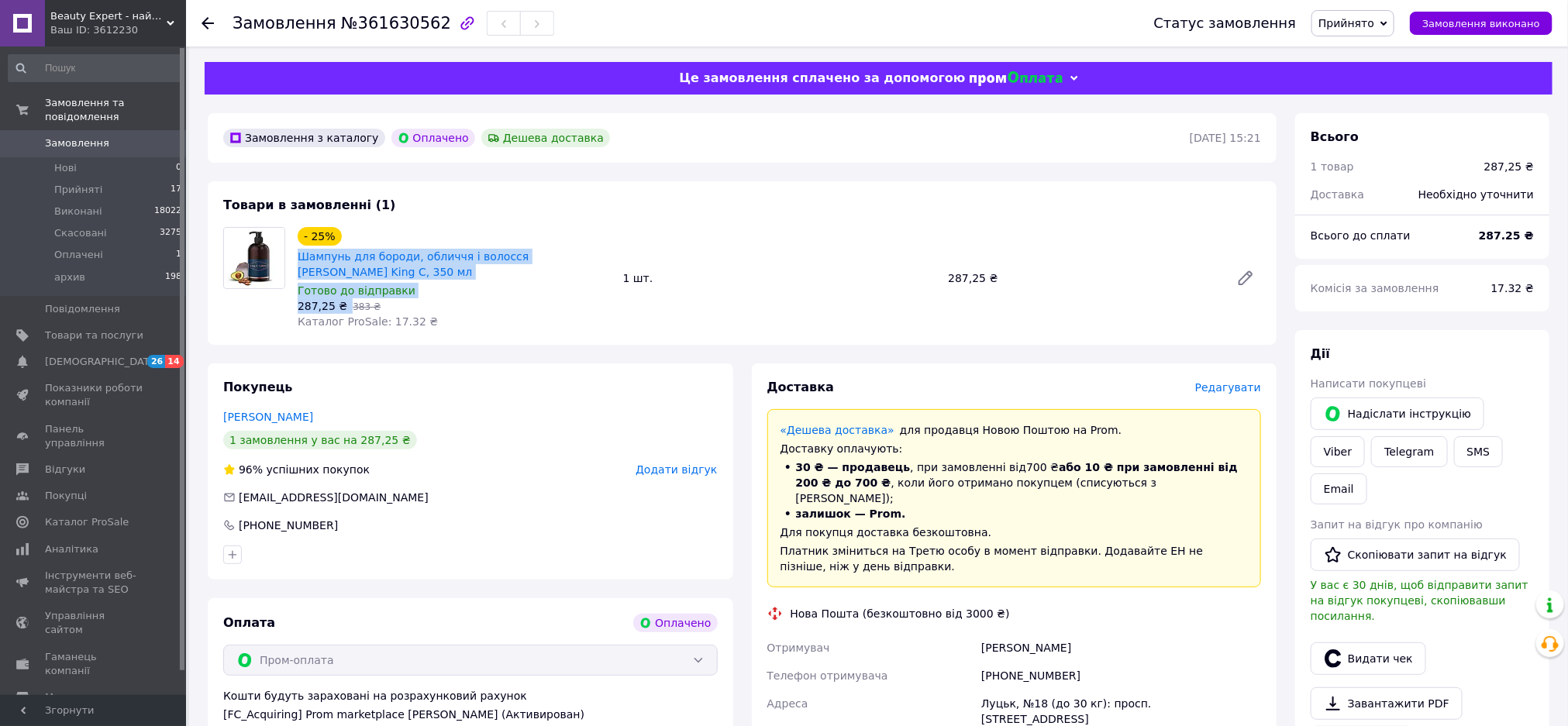
copy div "Шампунь для бороди, обличчя і волосся Gillette King C, 350 мл Готово до відправ…"
click at [926, 400] on div "Доставка Редагувати «Дешева доставка»   для продавця Новою Поштою на Prom. Дост…" at bounding box center [1014, 672] width 495 height 587
click at [1365, 436] on link "Viber" at bounding box center [1338, 451] width 54 height 31
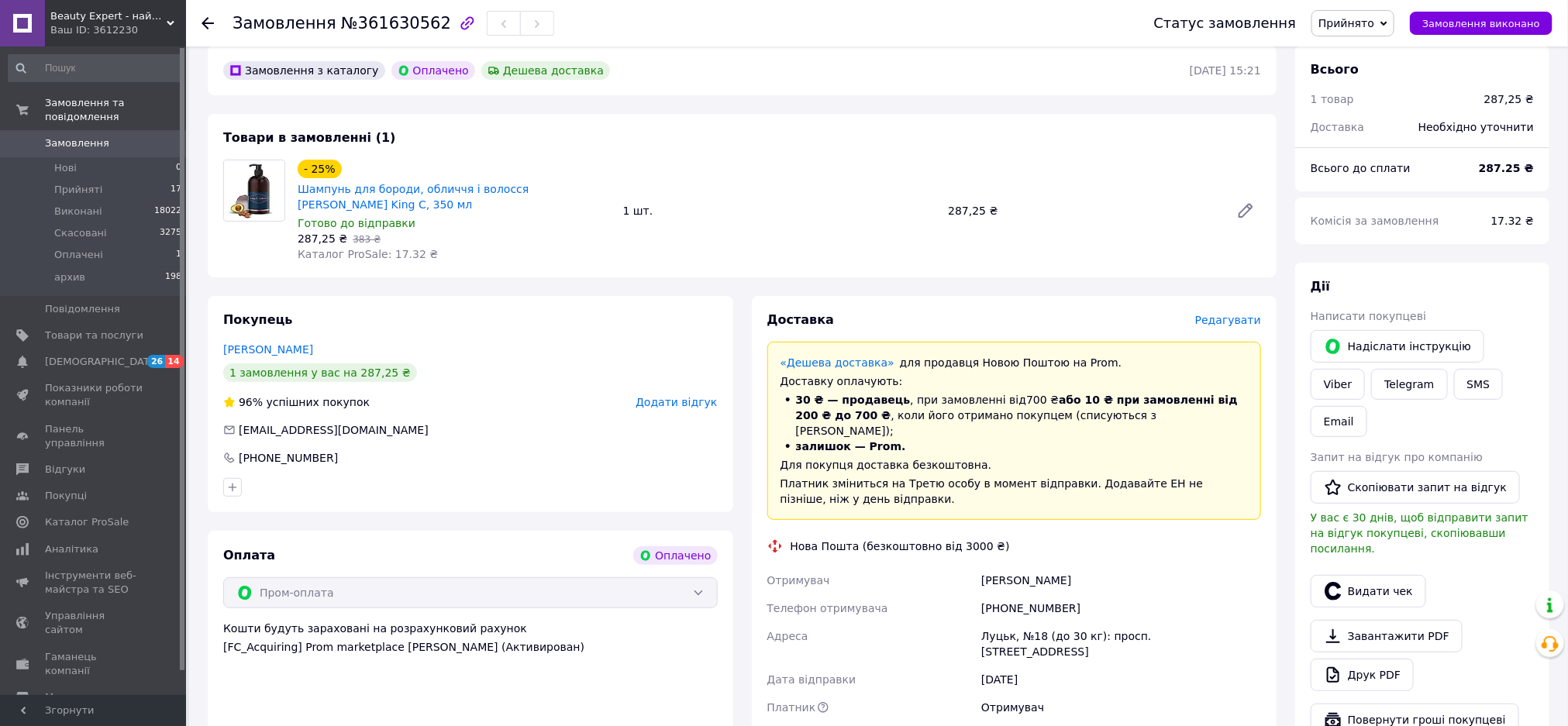
scroll to position [233, 0]
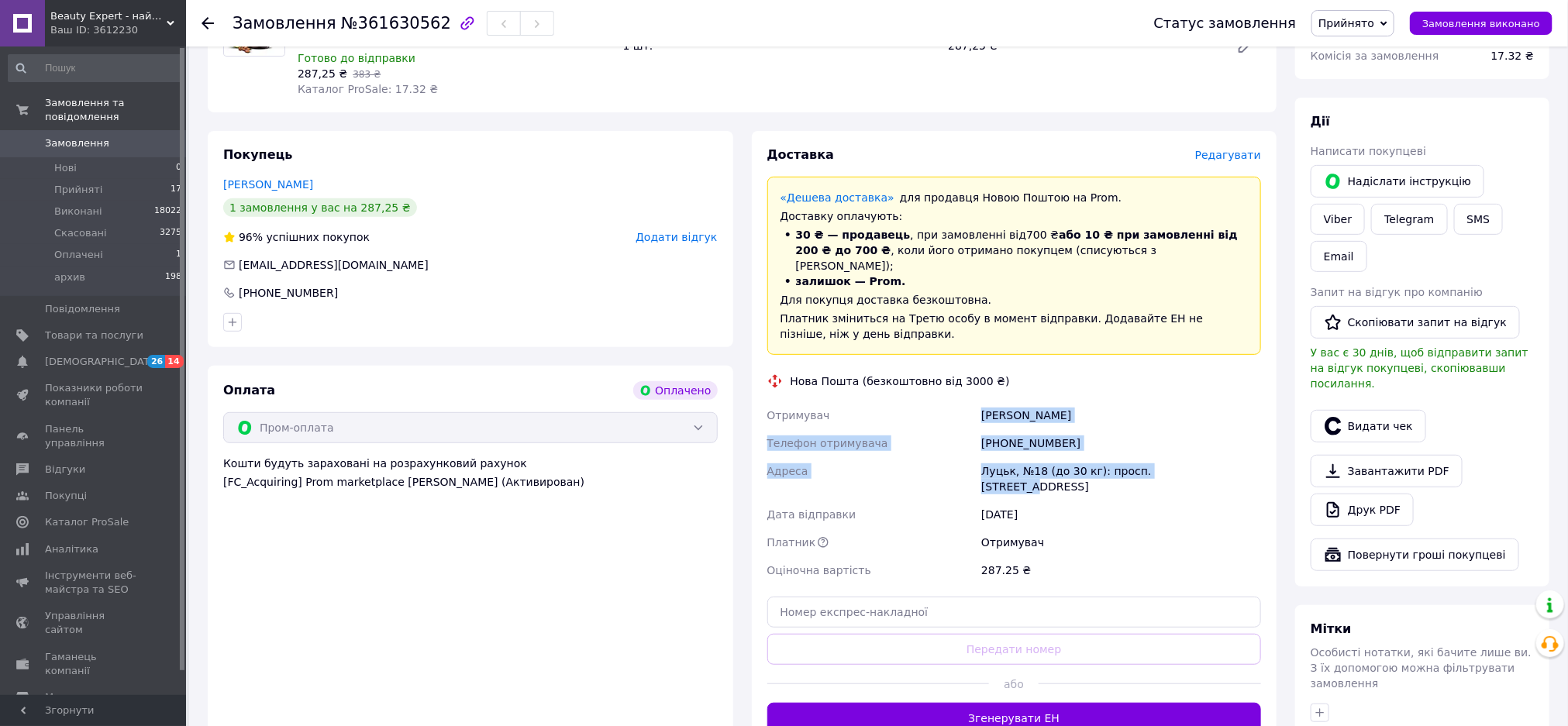
drag, startPoint x: 1193, startPoint y: 454, endPoint x: 956, endPoint y: 393, distance: 244.7
click at [956, 401] on div "Отримувач Герасимик Василь Телефон отримувача +380952493639 Адреса Луцьк, №18 (…" at bounding box center [1014, 492] width 500 height 183
copy div "Отримувач Герасимик Василь Телефон отримувача +380952493639 Адреса Луцьк, №18 (…"
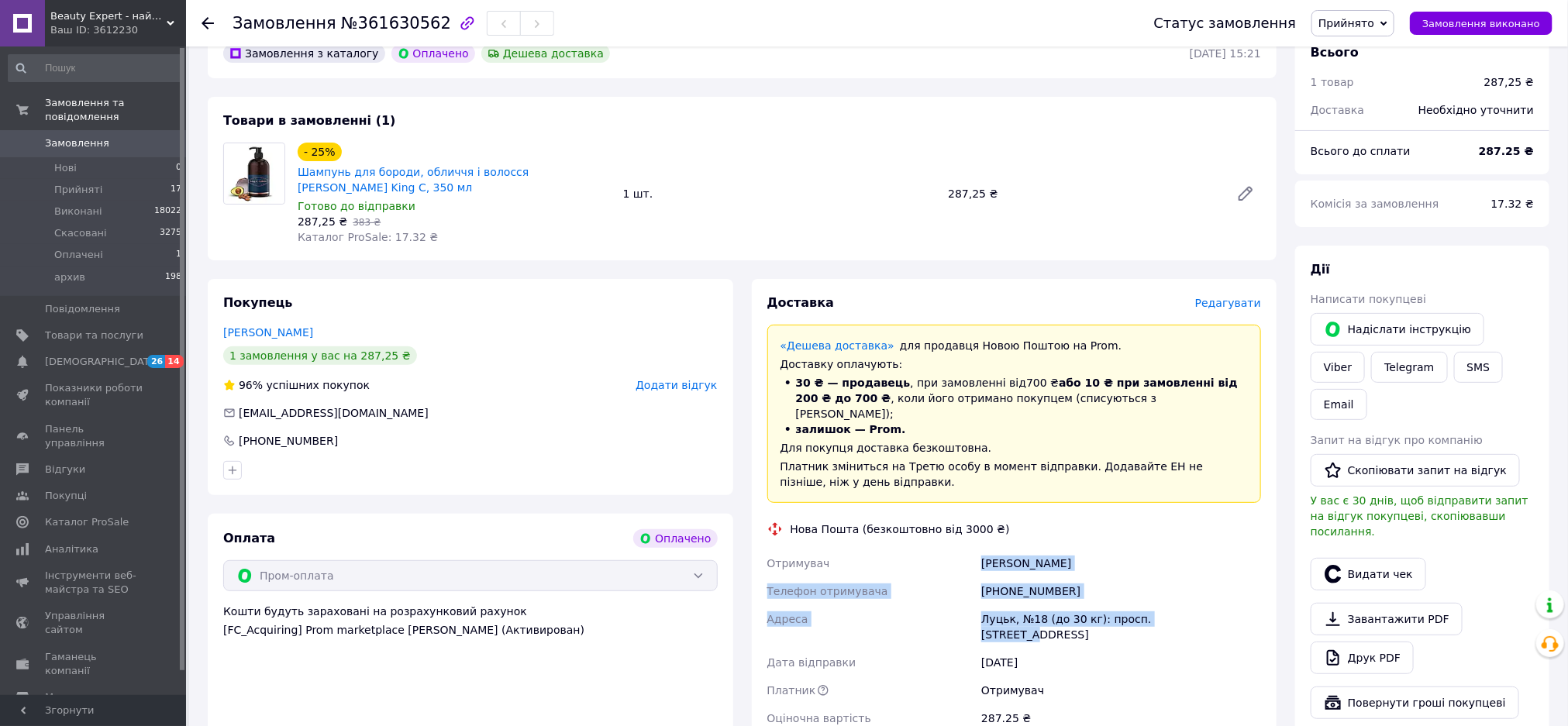
scroll to position [0, 0]
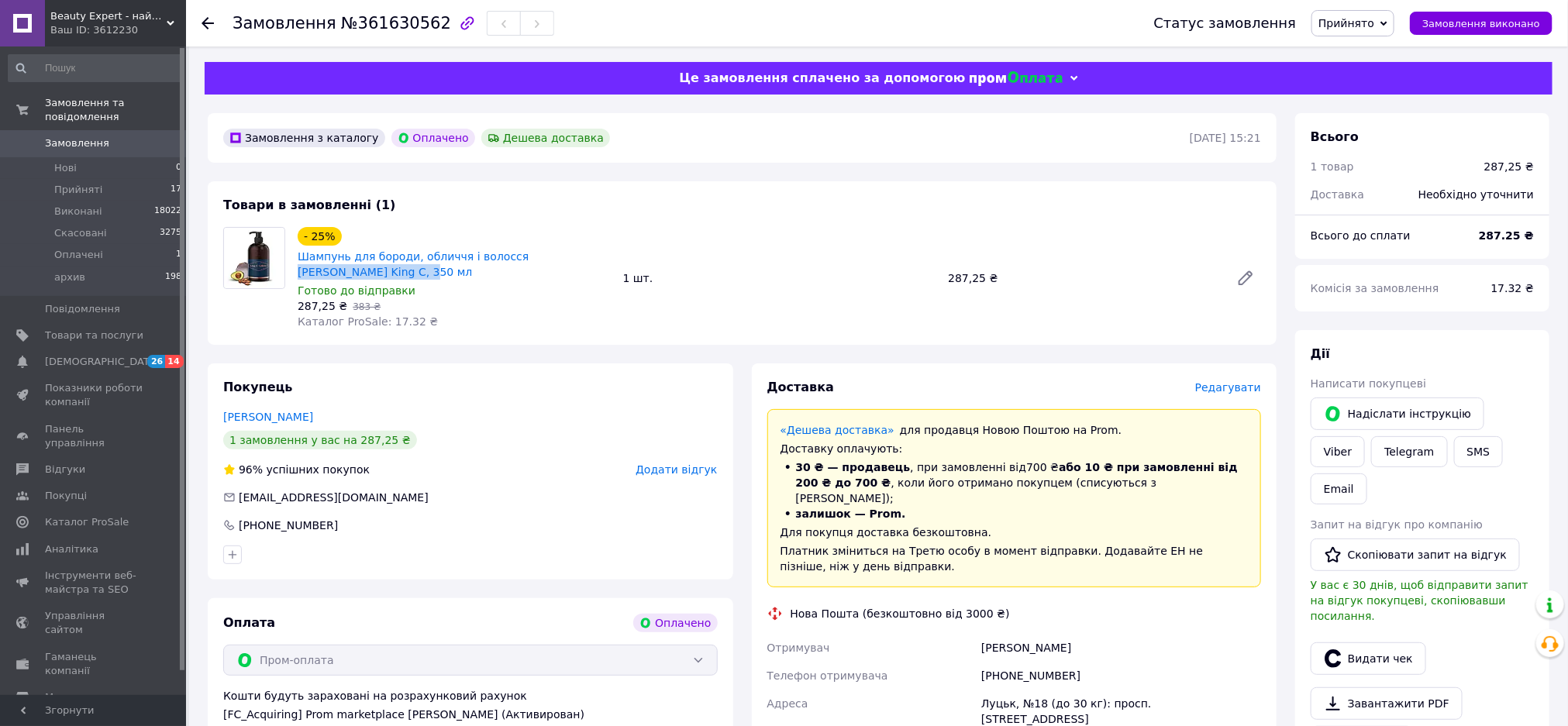
drag, startPoint x: 328, startPoint y: 272, endPoint x: 505, endPoint y: 256, distance: 177.7
click at [505, 256] on span "Шампунь для бороди, обличчя і волосся Gillette King C, 350 мл" at bounding box center [453, 263] width 313 height 31
copy link "Gillette King C, 350 мл"
drag, startPoint x: 740, startPoint y: 230, endPoint x: 893, endPoint y: 207, distance: 154.7
click at [741, 230] on div "- 25% Шампунь для бороди, обличчя і волосся Gillette King C, 350 мл Готово до в…" at bounding box center [780, 278] width 976 height 108
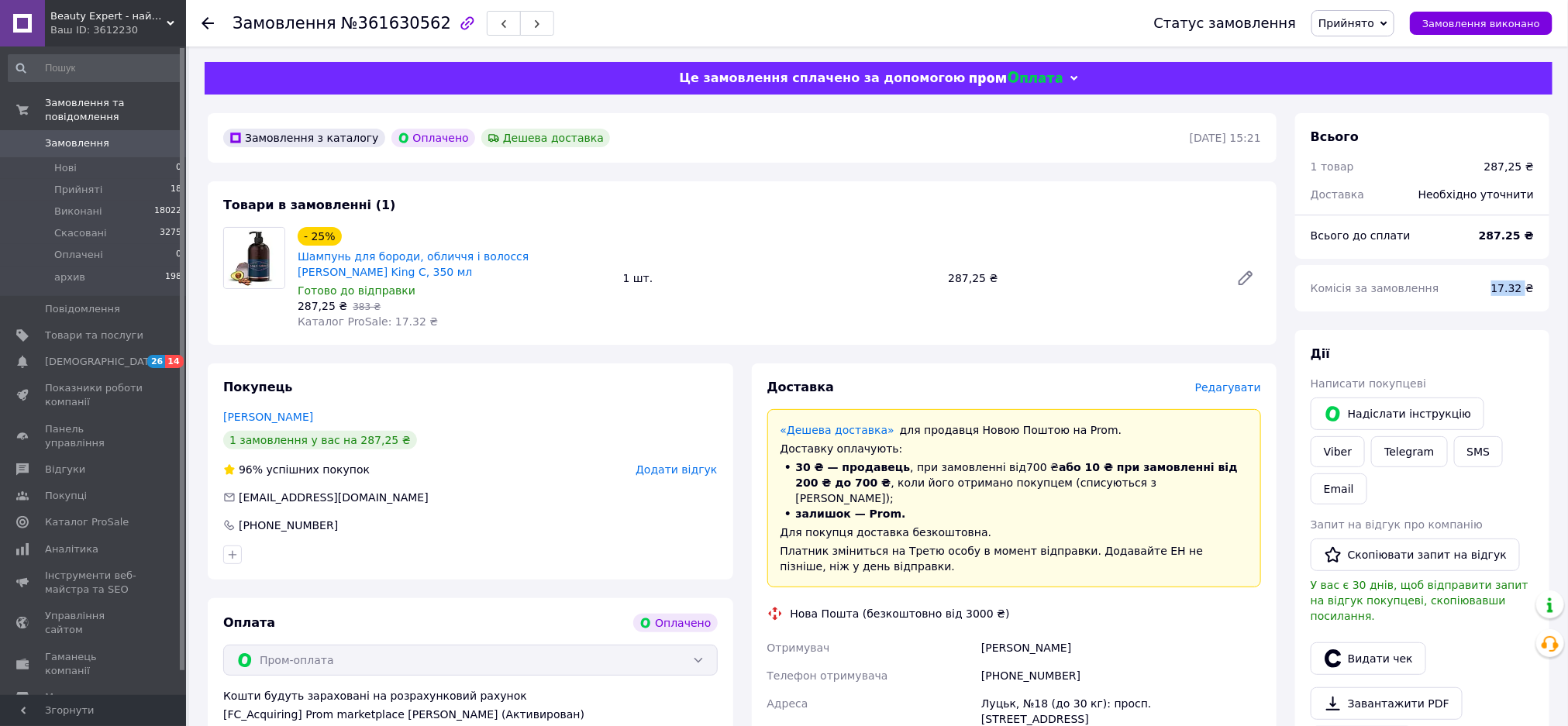
drag, startPoint x: 1528, startPoint y: 284, endPoint x: 1497, endPoint y: 284, distance: 31.0
click at [1497, 284] on div "17.32 ₴" at bounding box center [1512, 288] width 61 height 34
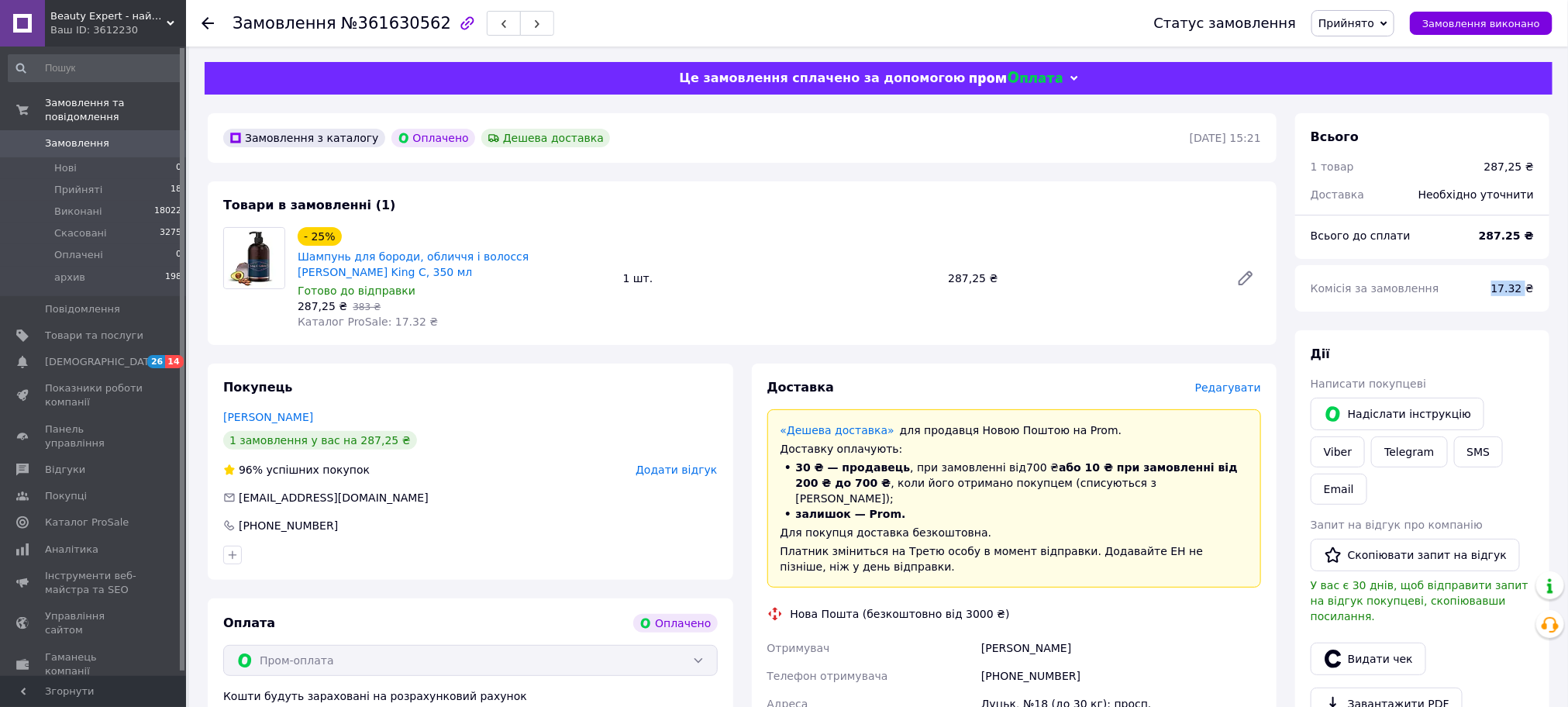
copy span "17.32"
click at [1121, 324] on div "- 25% Шампунь для бороди, обличчя і волосся Gillette King C, 350 мл Готово до в…" at bounding box center [780, 279] width 976 height 108
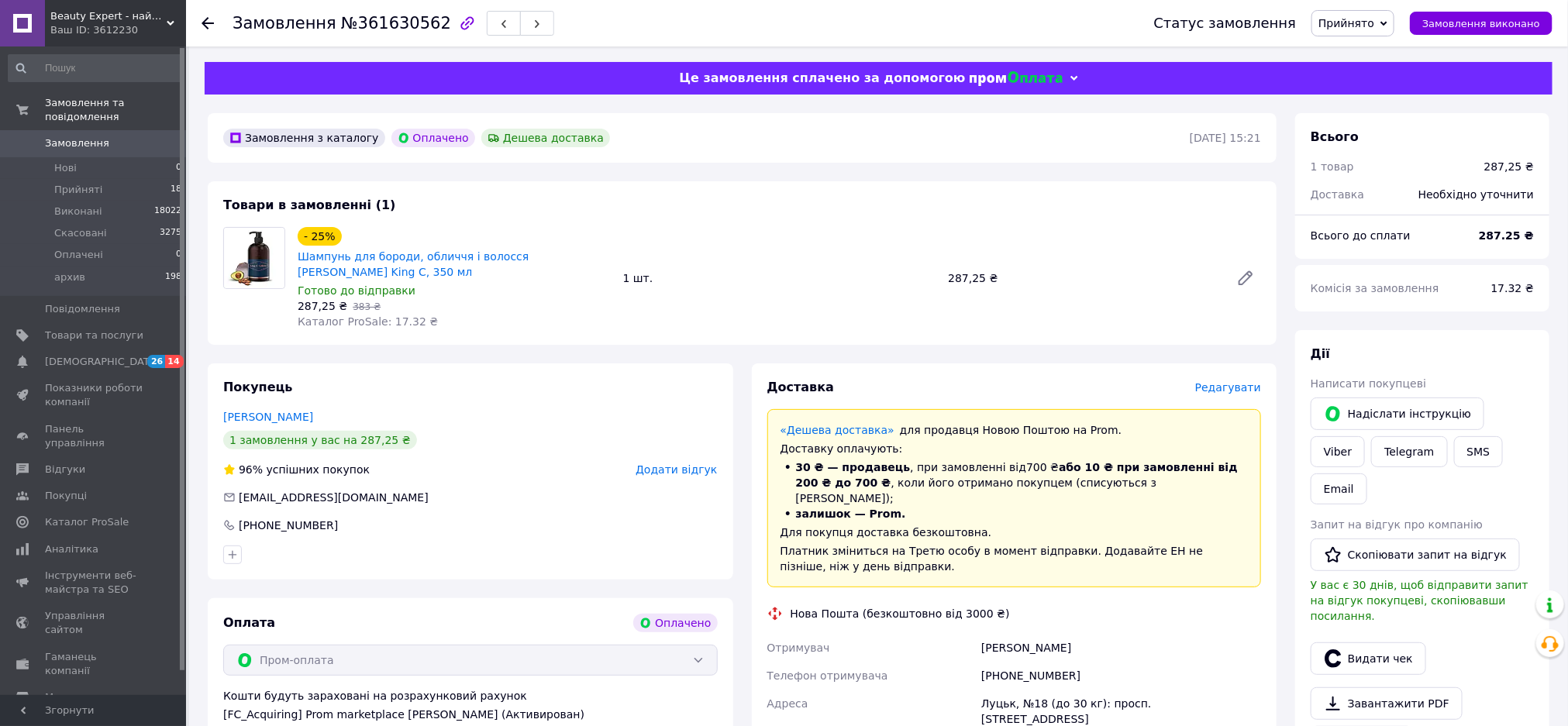
click at [818, 205] on div "Товари в замовленні (1) - 25% Шампунь для бороди, обличчя і волосся Gillette Ki…" at bounding box center [741, 263] width 1069 height 164
click at [1365, 436] on link "Viber" at bounding box center [1338, 451] width 54 height 31
click at [838, 237] on div "- 25% Шампунь для бороди, обличчя і волосся Gillette King C, 350 мл Готово до в…" at bounding box center [780, 278] width 976 height 108
drag, startPoint x: 70, startPoint y: 174, endPoint x: 28, endPoint y: 26, distance: 153.8
click at [72, 183] on span "Прийняті" at bounding box center [78, 190] width 48 height 14
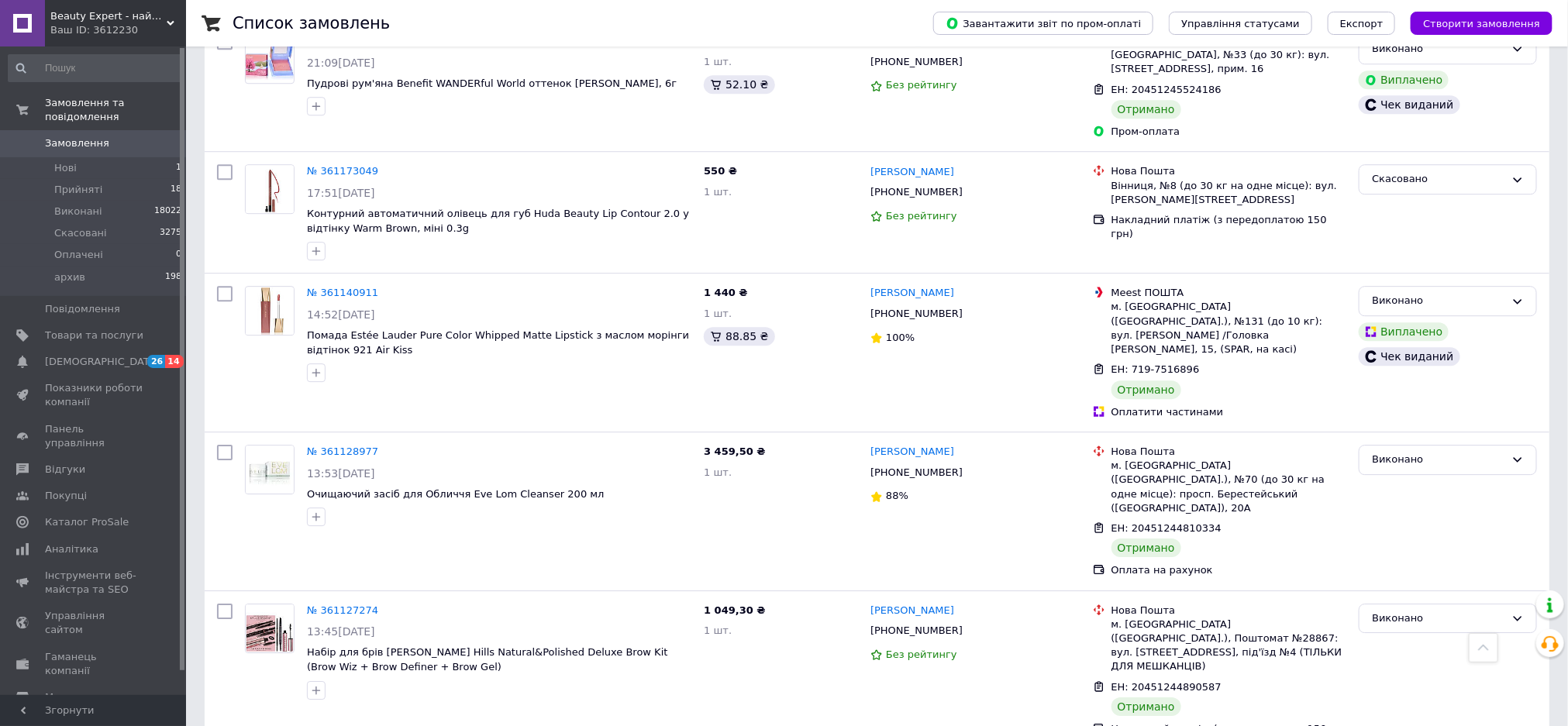
scroll to position [8602, 0]
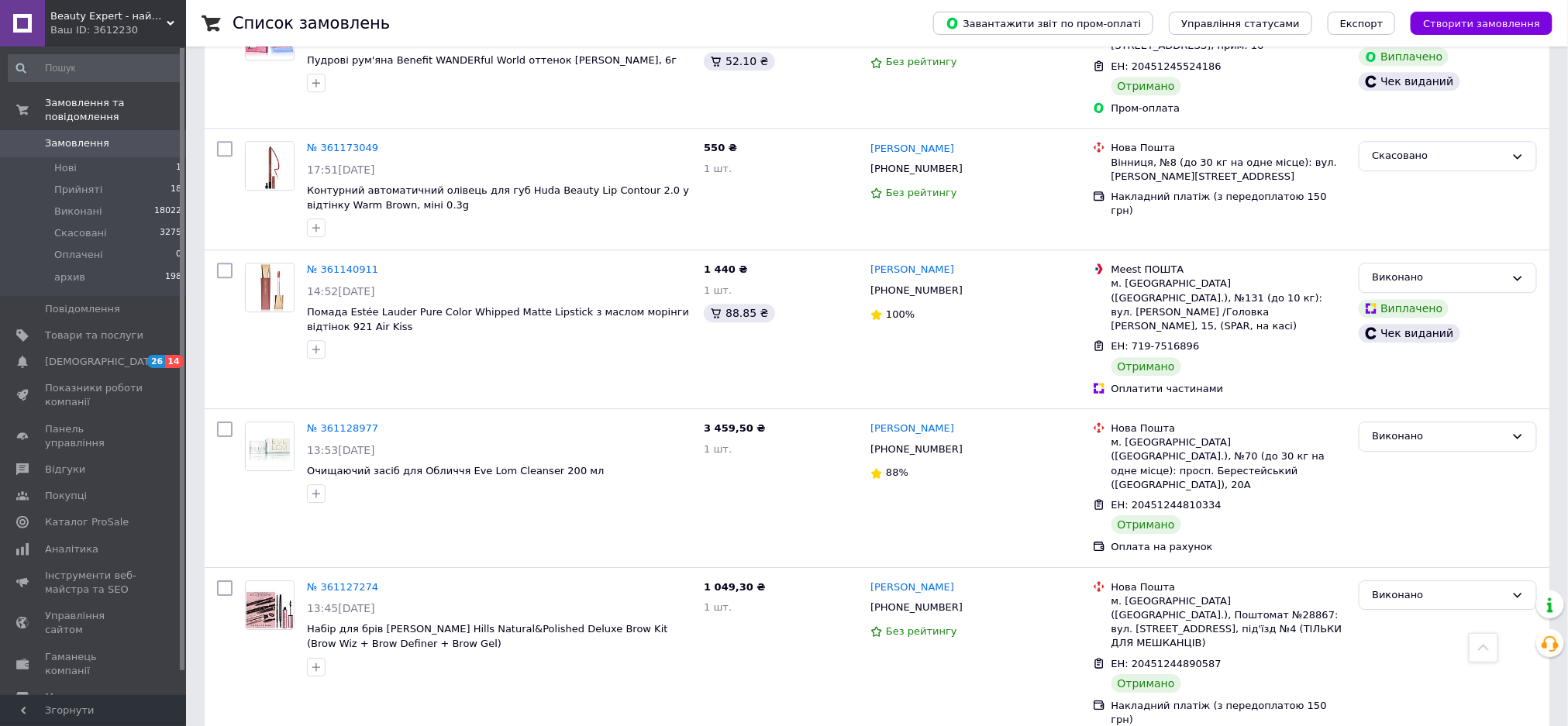
drag, startPoint x: 92, startPoint y: 178, endPoint x: 43, endPoint y: 92, distance: 99.0
click at [91, 183] on span "Прийняті" at bounding box center [78, 190] width 48 height 14
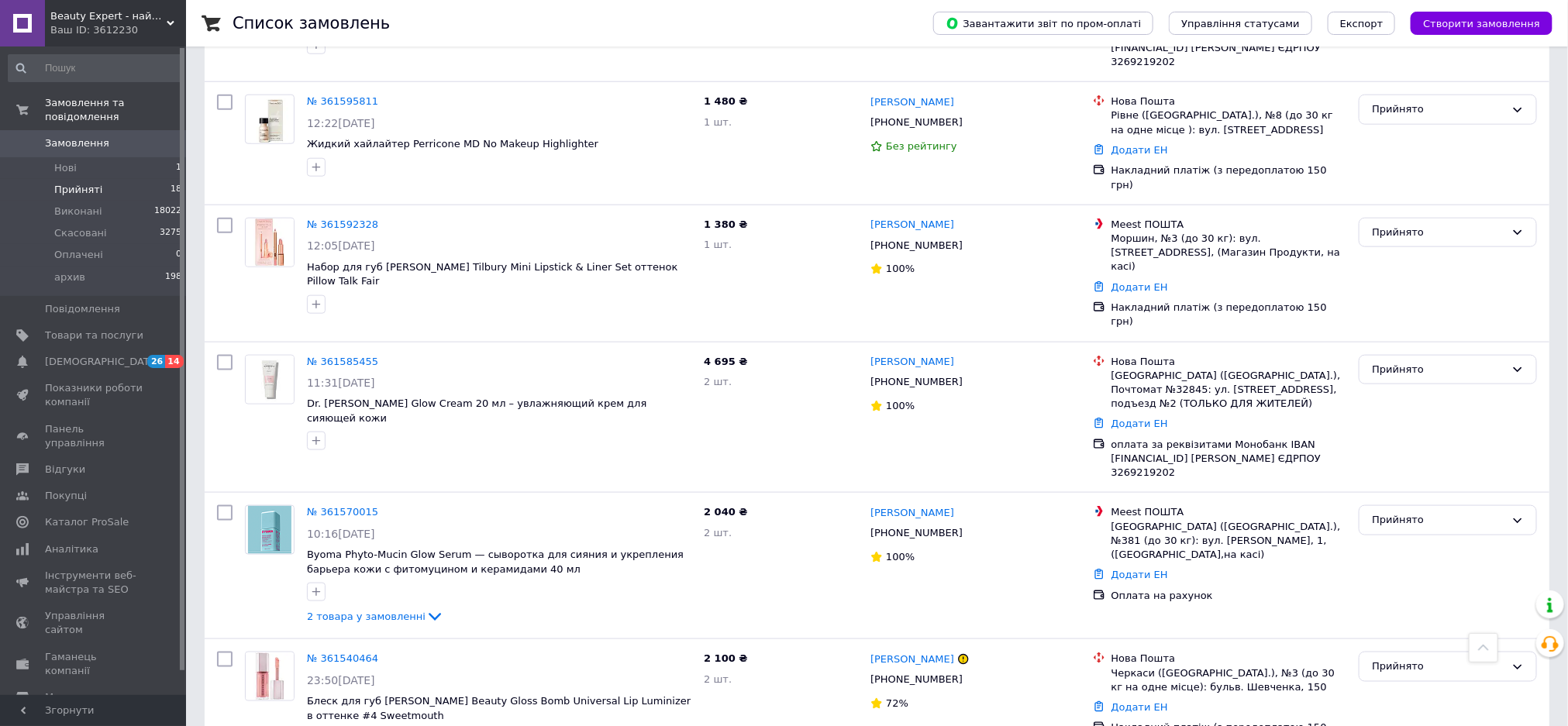
scroll to position [605, 0]
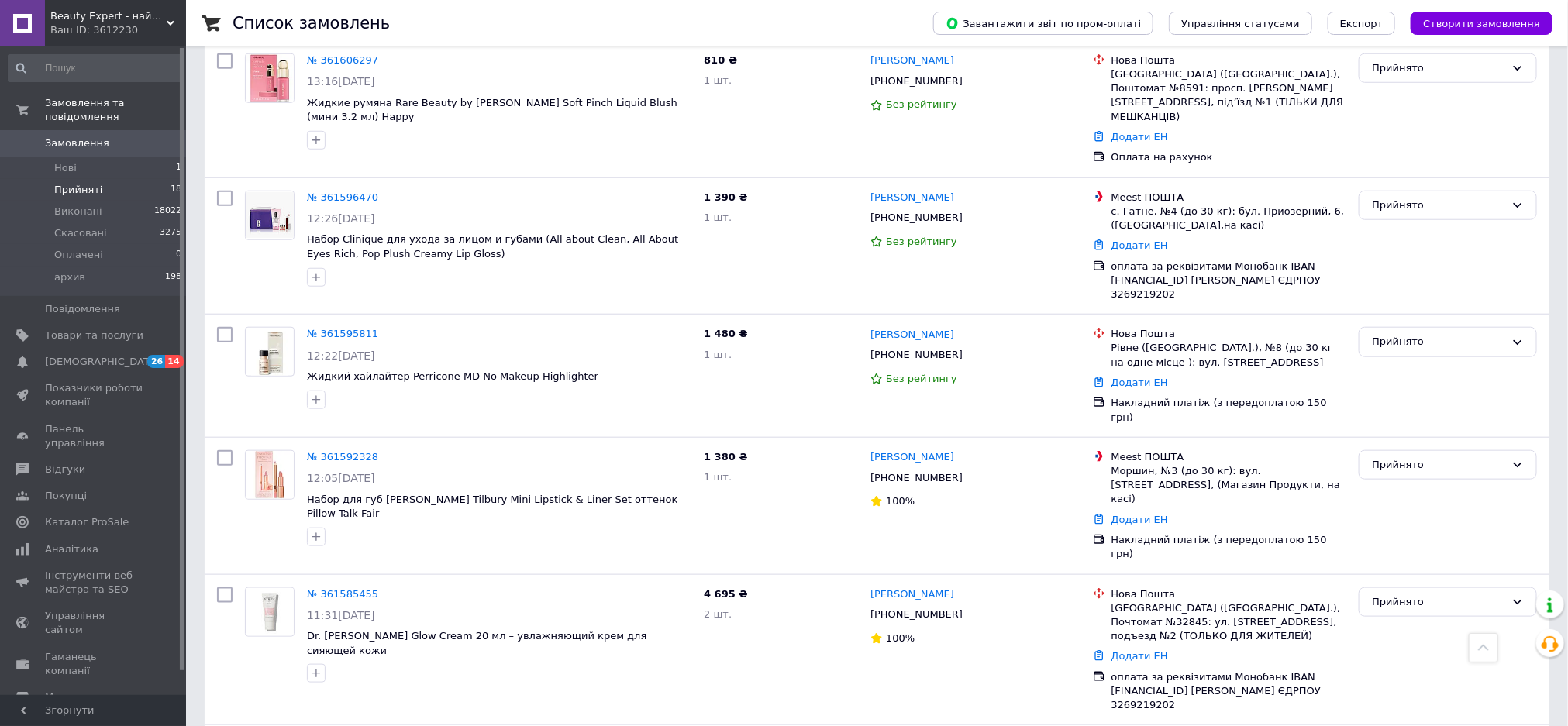
click at [61, 161] on span "Нові" at bounding box center [65, 167] width 22 height 14
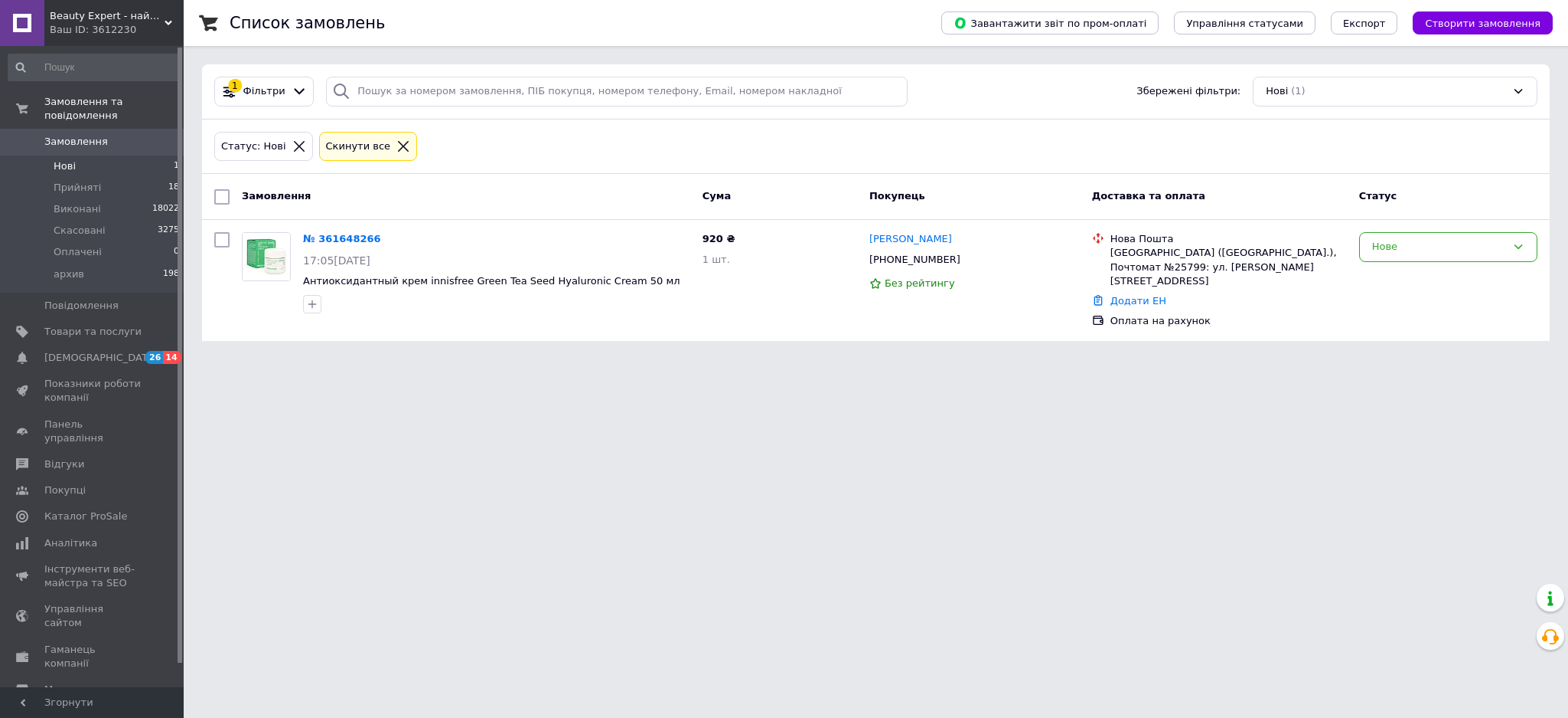
click at [324, 242] on link "№ 361648266" at bounding box center [342, 238] width 78 height 11
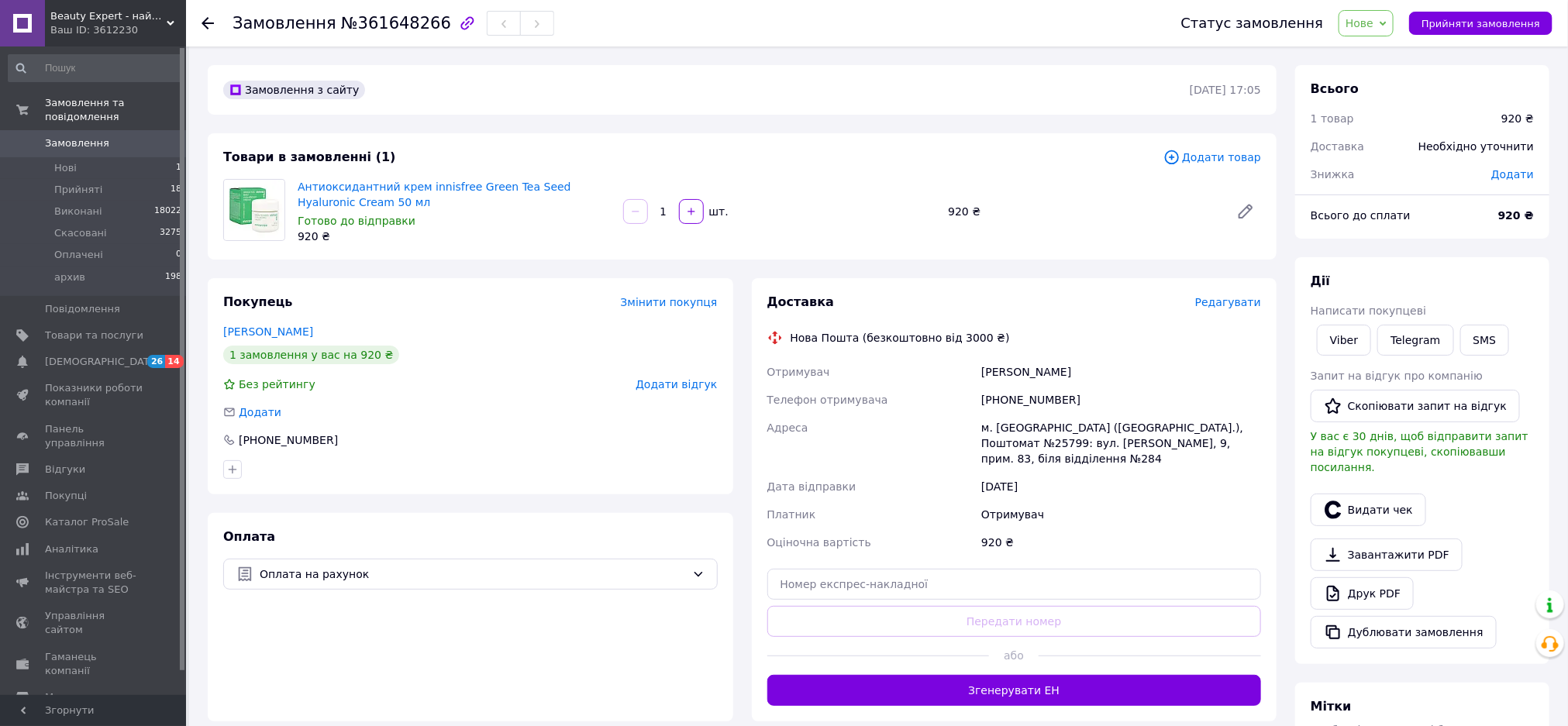
click at [1356, 345] on link "Viber" at bounding box center [1344, 339] width 54 height 31
drag, startPoint x: 338, startPoint y: 245, endPoint x: 296, endPoint y: 186, distance: 72.4
click at [296, 186] on div "Антиоксидантний крем innisfree Green Tea Seed Hyaluronic Cream 50 мл Готово до …" at bounding box center [454, 211] width 325 height 71
copy div "Антиоксидантний крем innisfree Green Tea Seed Hyaluronic Cream 50 мл Готово до …"
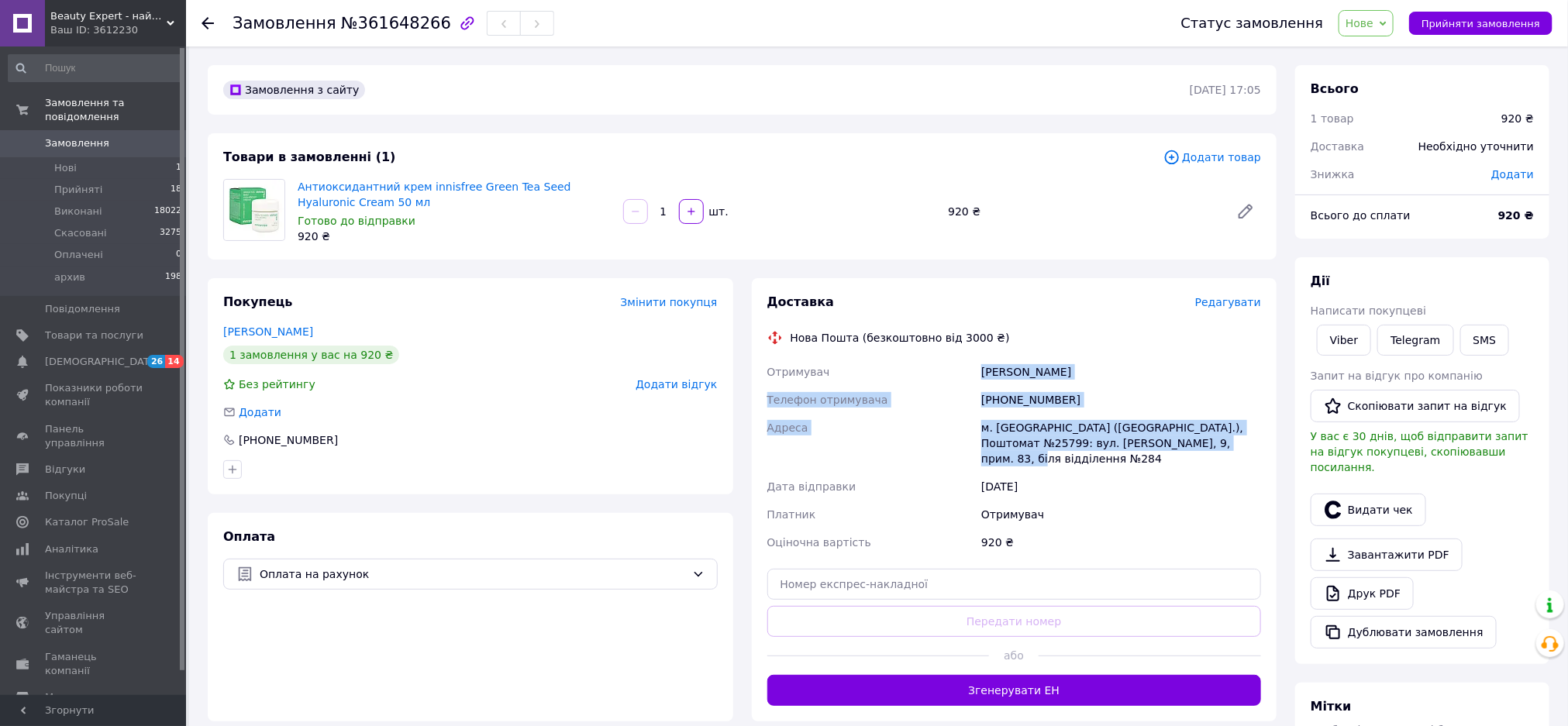
drag, startPoint x: 1188, startPoint y: 447, endPoint x: 979, endPoint y: 373, distance: 221.7
click at [979, 373] on div "Отримувач Рогоза Мілана Телефон отримувача +380685540505 Адреса м. Київ (Київсь…" at bounding box center [1014, 457] width 500 height 198
copy div "Рогоза Мілана Телефон отримувача +380685540505 Адреса м. Київ (Київська обл.), …"
click at [1384, 12] on span "Нове" at bounding box center [1365, 23] width 55 height 26
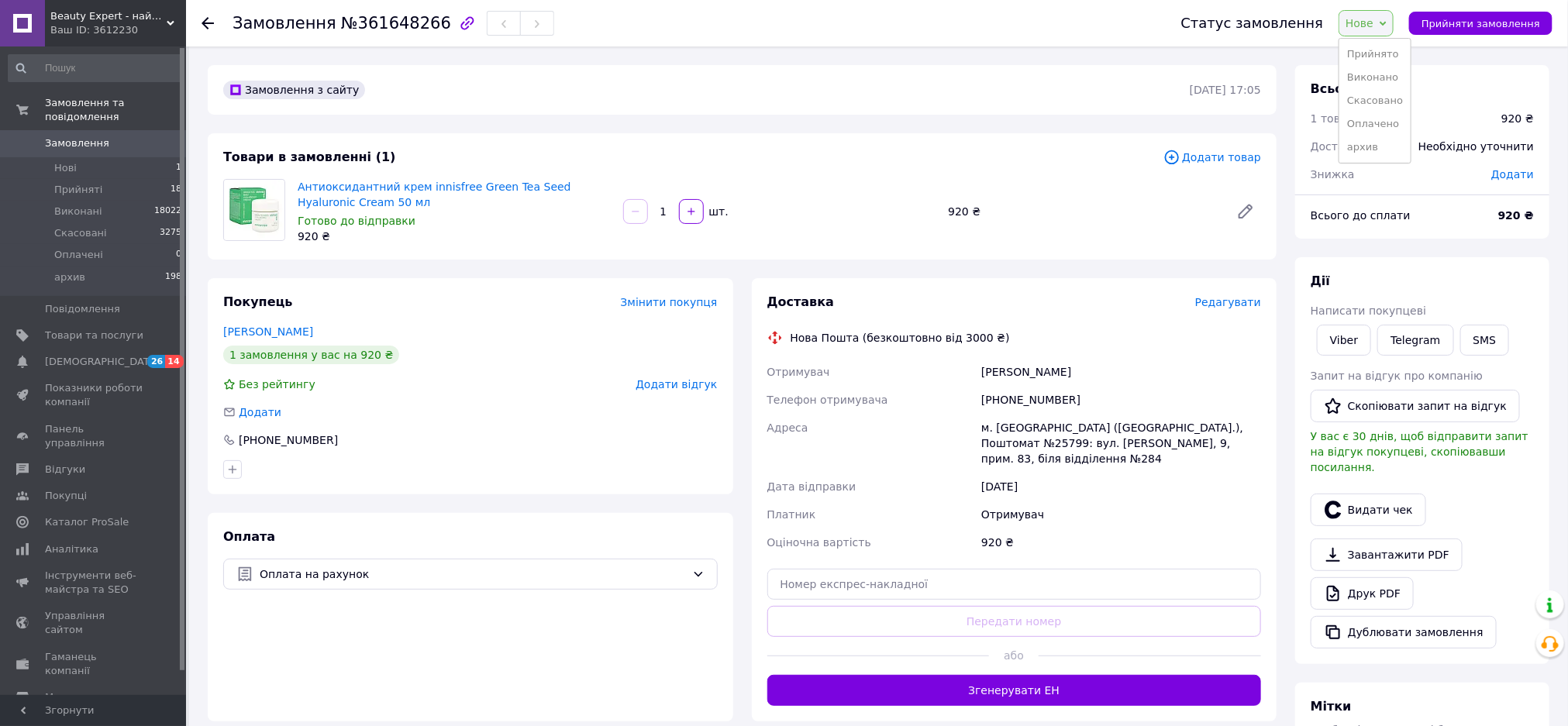
click at [1384, 53] on li "Прийнято" at bounding box center [1374, 54] width 71 height 23
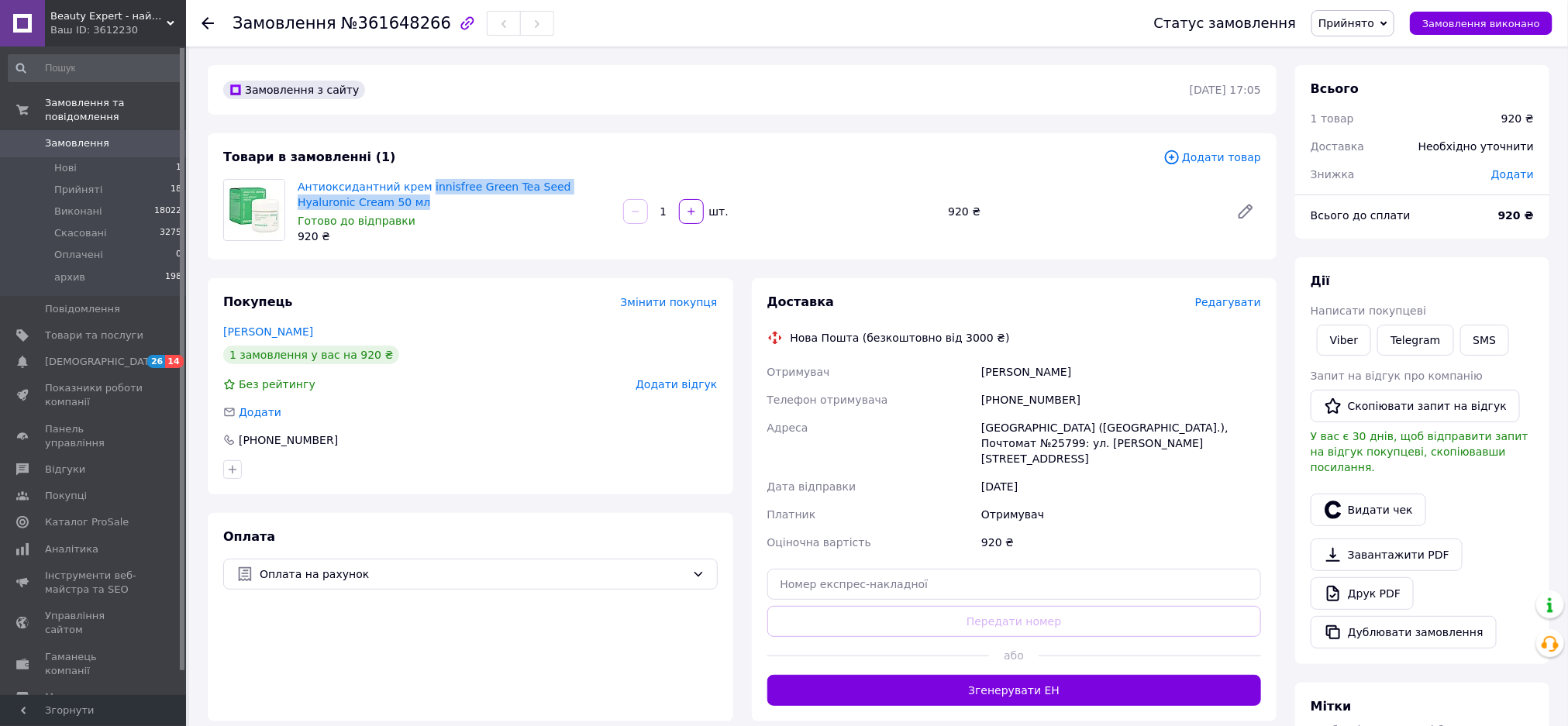
drag, startPoint x: 379, startPoint y: 206, endPoint x: 416, endPoint y: 181, distance: 44.7
click at [416, 181] on span "Антиоксидантний крем innisfree Green Tea Seed Hyaluronic Cream 50 мл" at bounding box center [453, 193] width 313 height 31
copy link "innisfree Green Tea Seed Hyaluronic Cream 50 мл"
drag, startPoint x: 500, startPoint y: 240, endPoint x: 482, endPoint y: 237, distance: 18.2
click at [502, 237] on div "920 ₴" at bounding box center [453, 236] width 313 height 16
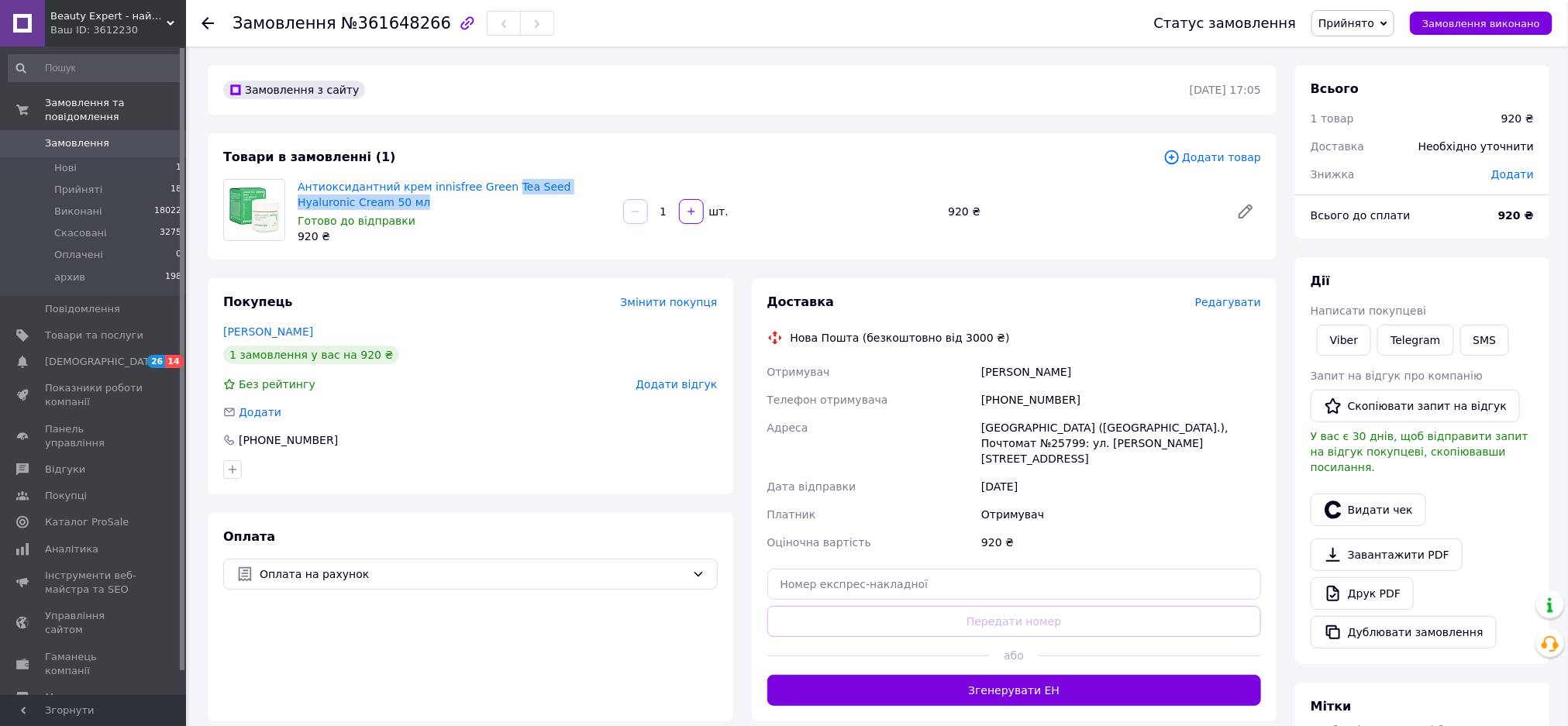
drag, startPoint x: 372, startPoint y: 201, endPoint x: 491, endPoint y: 191, distance: 119.4
click at [491, 191] on span "Антиоксидантний крем innisfree Green Tea Seed Hyaluronic Cream 50 мл" at bounding box center [453, 193] width 313 height 31
copy link "Tea Seed Hyaluronic Cream 50 мл"
click at [522, 239] on div "920 ₴" at bounding box center [453, 236] width 313 height 16
drag, startPoint x: 396, startPoint y: 197, endPoint x: 511, endPoint y: 188, distance: 115.4
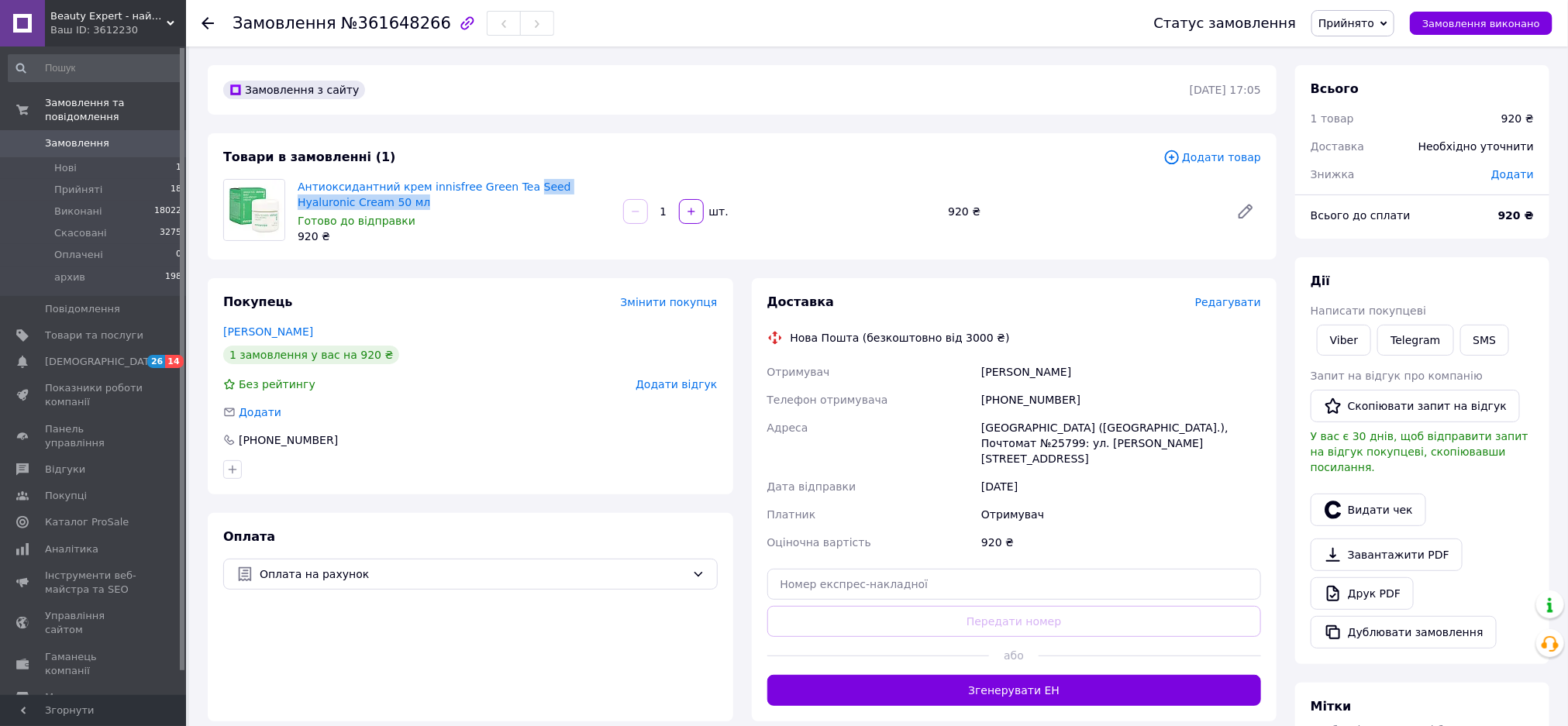
click at [511, 188] on span "Антиоксидантний крем innisfree Green Tea Seed Hyaluronic Cream 50 мл" at bounding box center [453, 193] width 313 height 31
copy link "Seed Hyaluronic Cream 50 мл"
click at [545, 237] on div "920 ₴" at bounding box center [453, 236] width 313 height 16
click at [527, 221] on div "Готово до відправки" at bounding box center [453, 221] width 313 height 16
click at [61, 161] on span "Нові" at bounding box center [65, 167] width 22 height 14
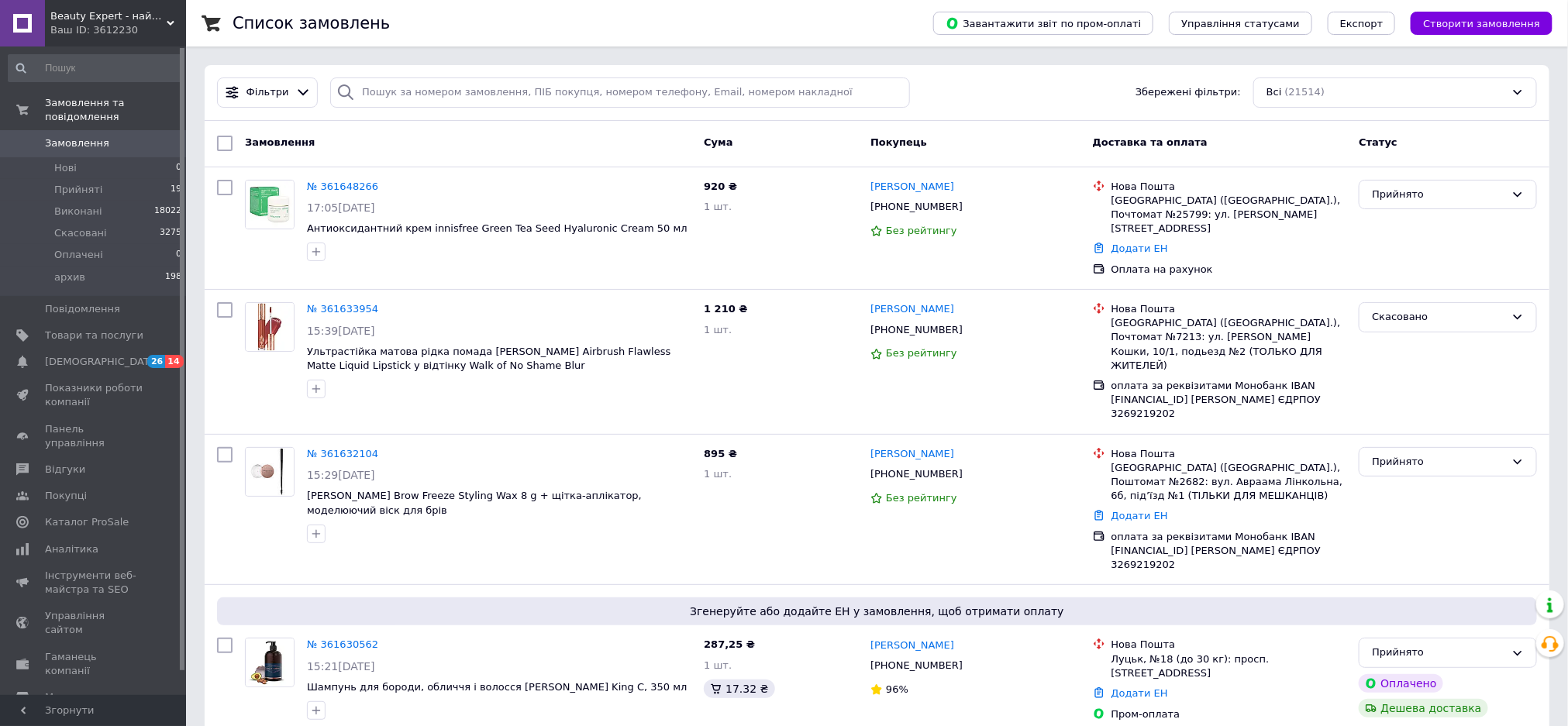
click at [73, 161] on span "Нові" at bounding box center [65, 167] width 22 height 14
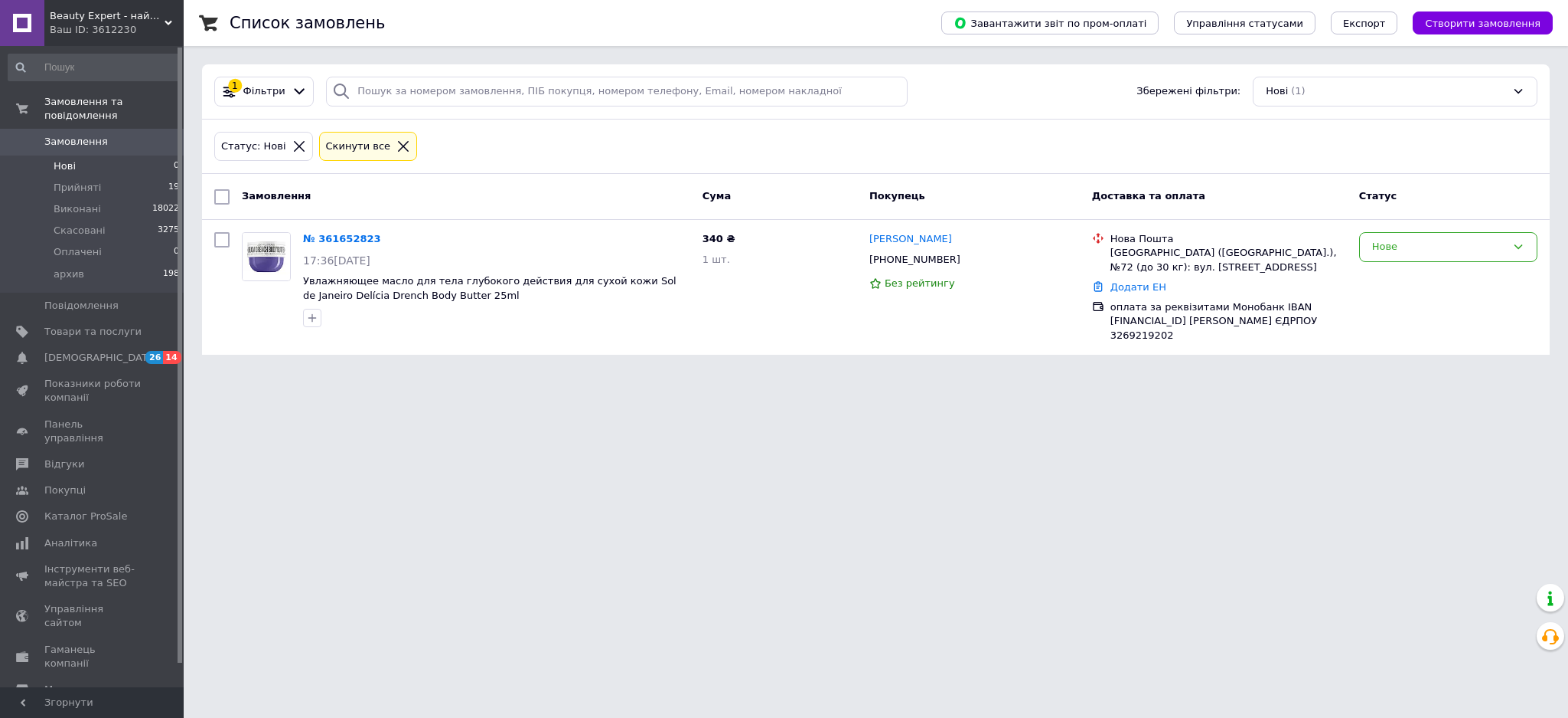
click at [341, 241] on link "№ 361652823" at bounding box center [342, 238] width 78 height 11
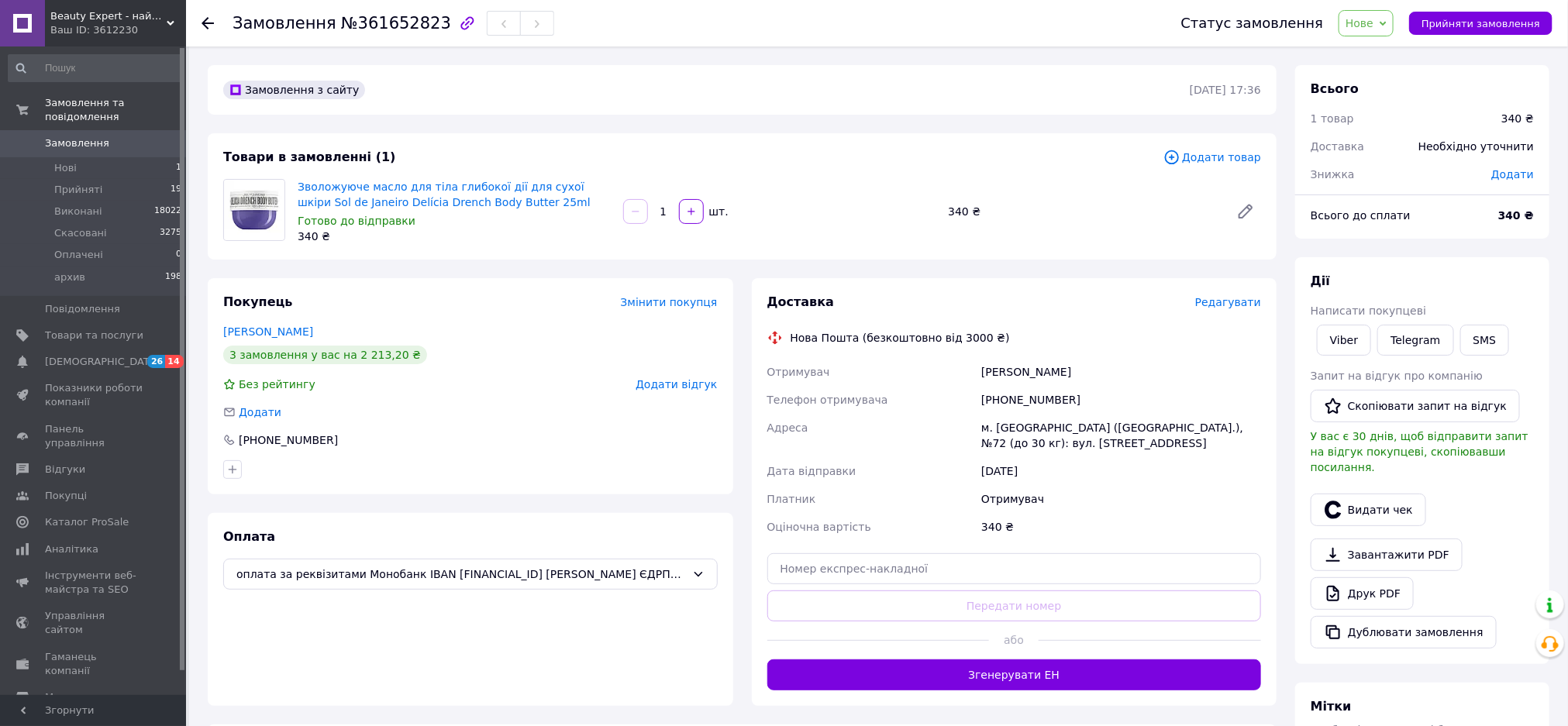
click at [1328, 340] on link "Viber" at bounding box center [1344, 339] width 54 height 31
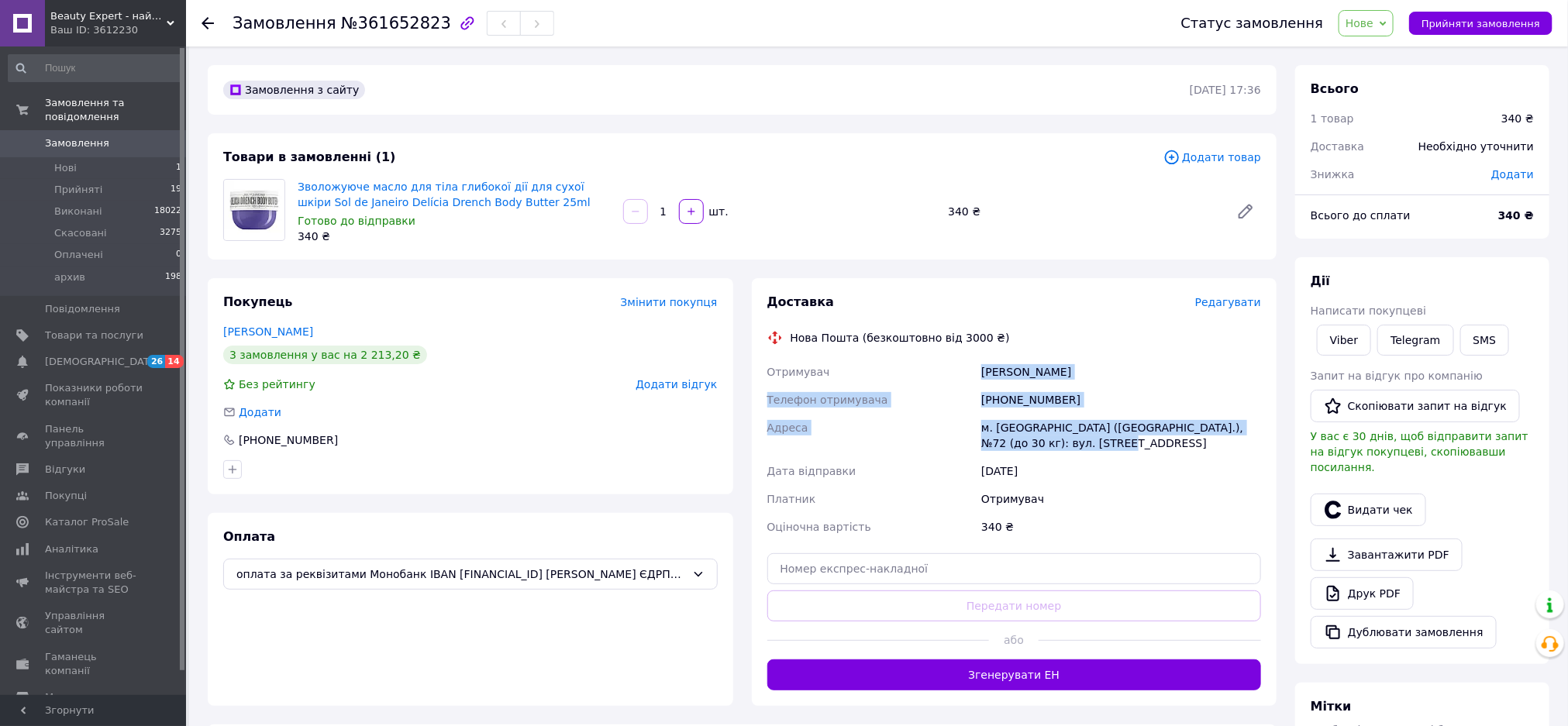
drag, startPoint x: 1062, startPoint y: 442, endPoint x: 958, endPoint y: 367, distance: 128.2
click at [958, 367] on div "Отримувач Грушківський Дмитро Телефон отримувача +380634534506 Адреса м. Київ (…" at bounding box center [1014, 449] width 500 height 183
copy div "Отримувач Грушківський Дмитро Телефон отримувача +380634534506 Адреса м. Київ (…"
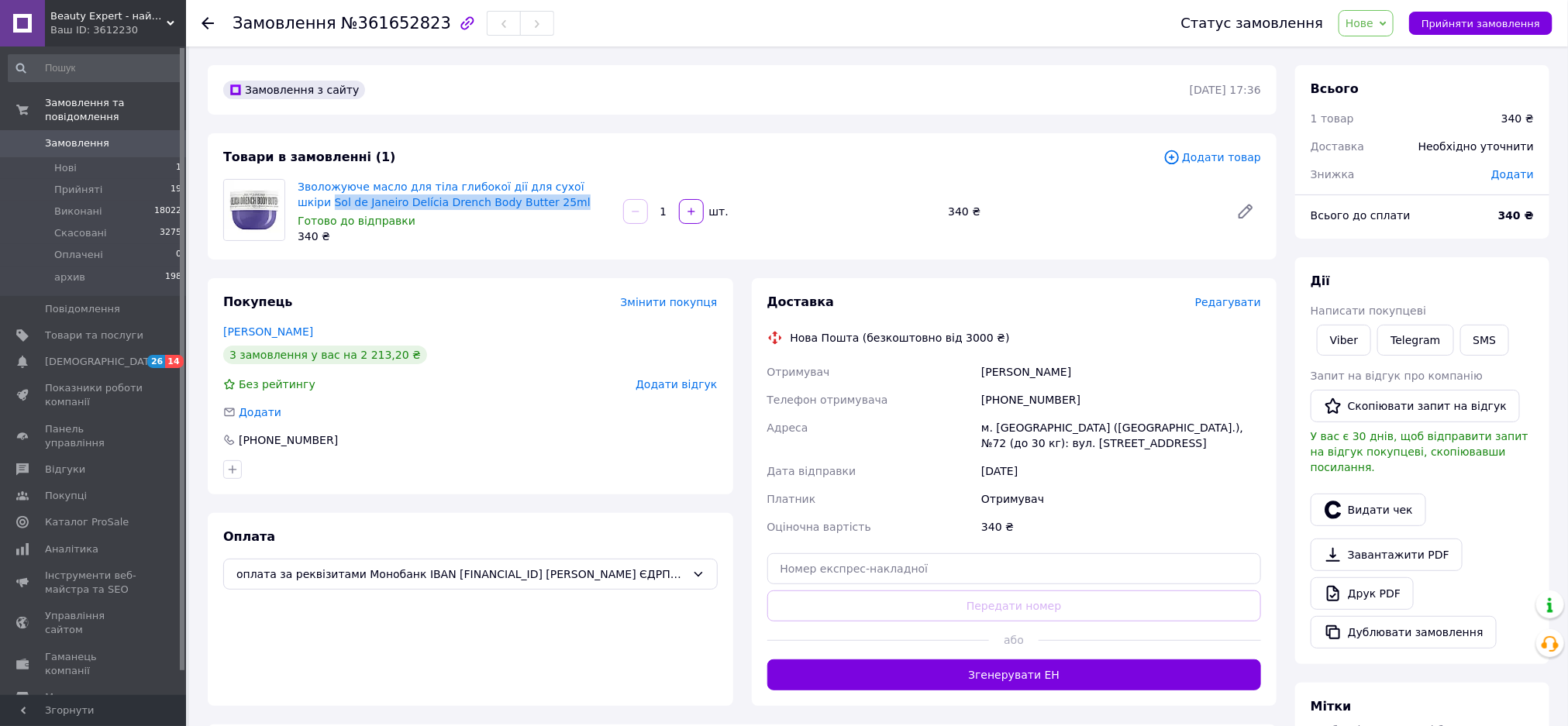
drag, startPoint x: 510, startPoint y: 206, endPoint x: 579, endPoint y: 186, distance: 71.8
click at [579, 186] on span "Зволожуюче масло для тіла глибокої дії для сухої шкіри Sol de Janeiro Delícia D…" at bounding box center [453, 193] width 313 height 31
copy link "Sol de Janeiro Delícia Drench Body Butter 25ml"
drag, startPoint x: 867, startPoint y: 154, endPoint x: 994, endPoint y: 143, distance: 127.5
click at [867, 156] on div "Товари в замовленні (1)" at bounding box center [693, 157] width 940 height 18
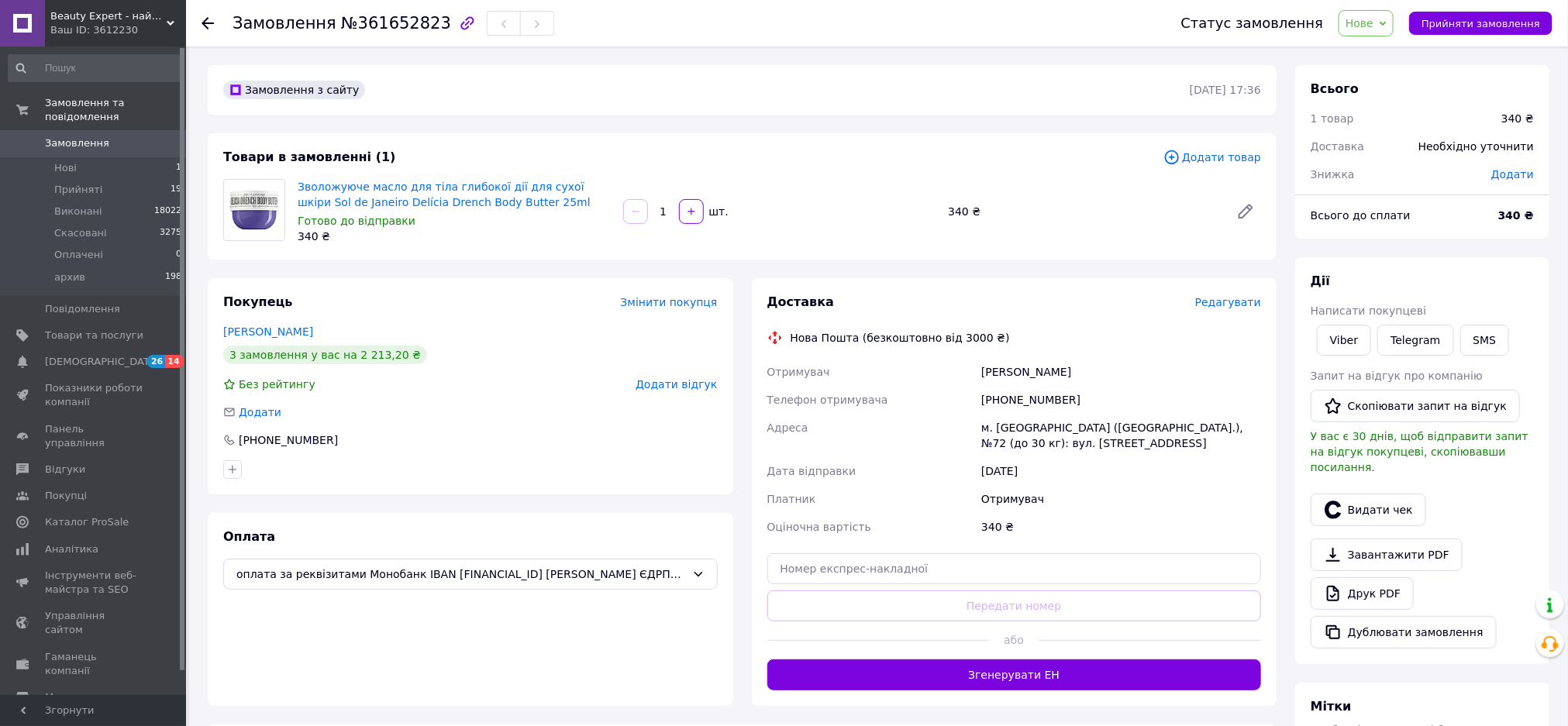
click at [1372, 21] on span "Нове" at bounding box center [1359, 22] width 28 height 12
click at [1384, 53] on li "Прийнято" at bounding box center [1374, 54] width 71 height 23
click at [64, 161] on span "Нові" at bounding box center [65, 167] width 22 height 14
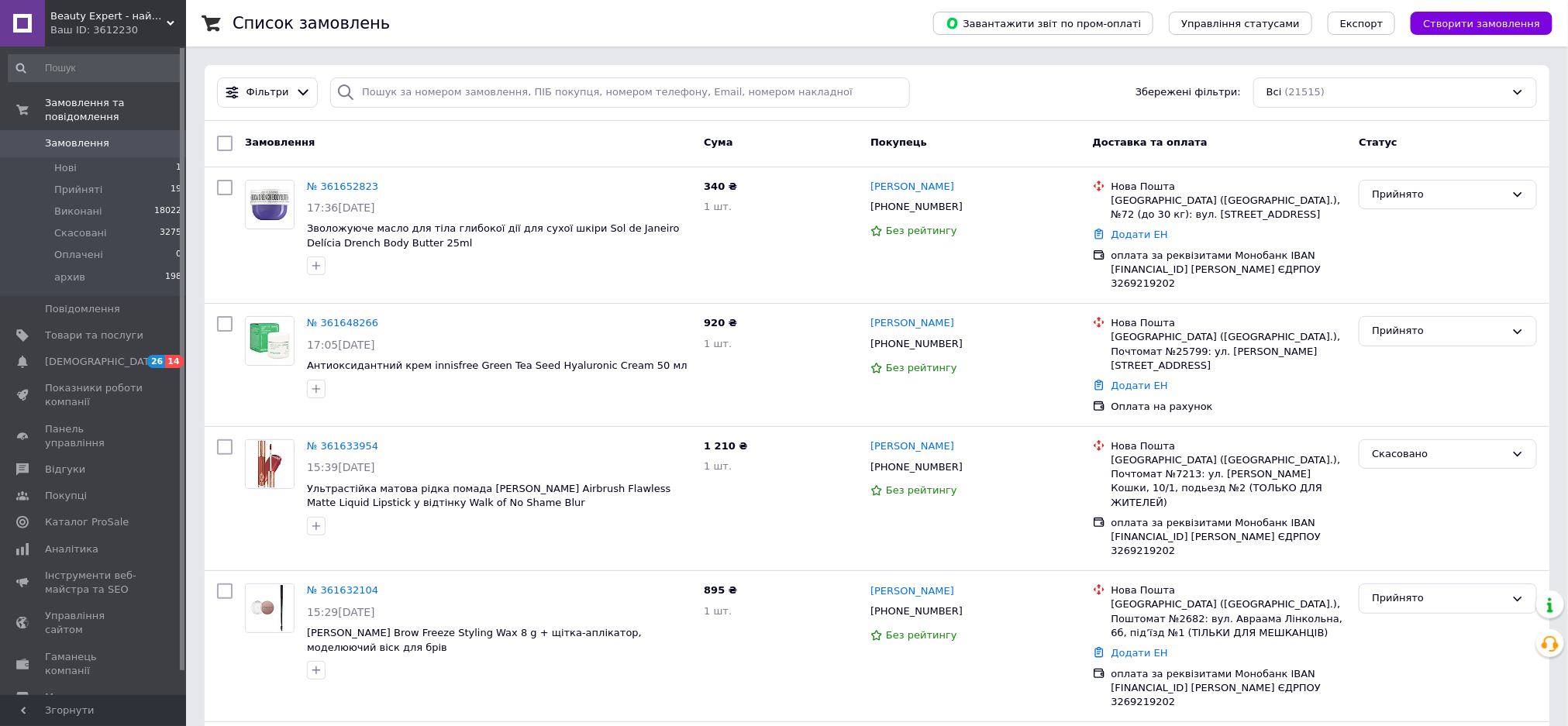
drag, startPoint x: 67, startPoint y: 147, endPoint x: 108, endPoint y: 1, distance: 151.6
click at [67, 157] on li "Нові 1" at bounding box center [95, 167] width 191 height 21
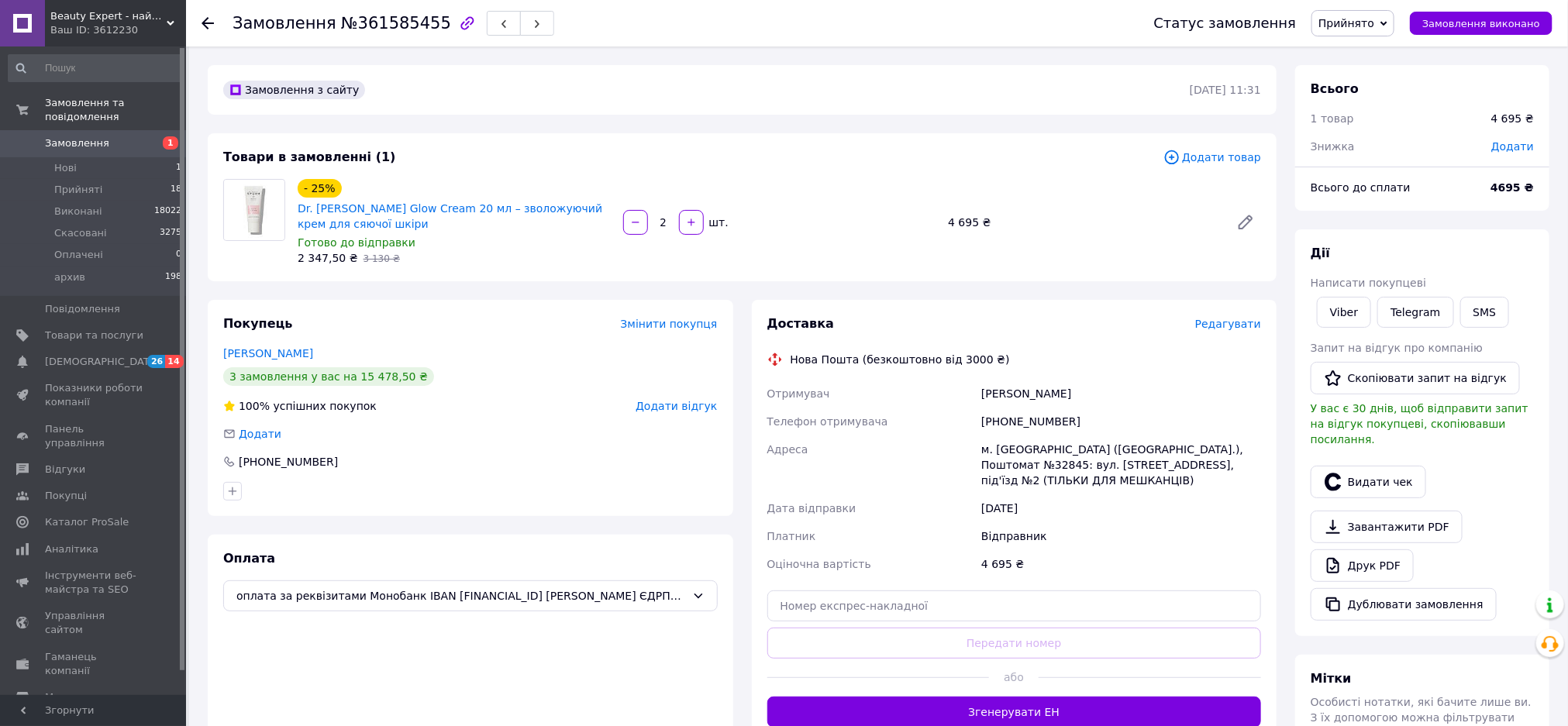
click at [1333, 311] on link "Viber" at bounding box center [1344, 311] width 54 height 31
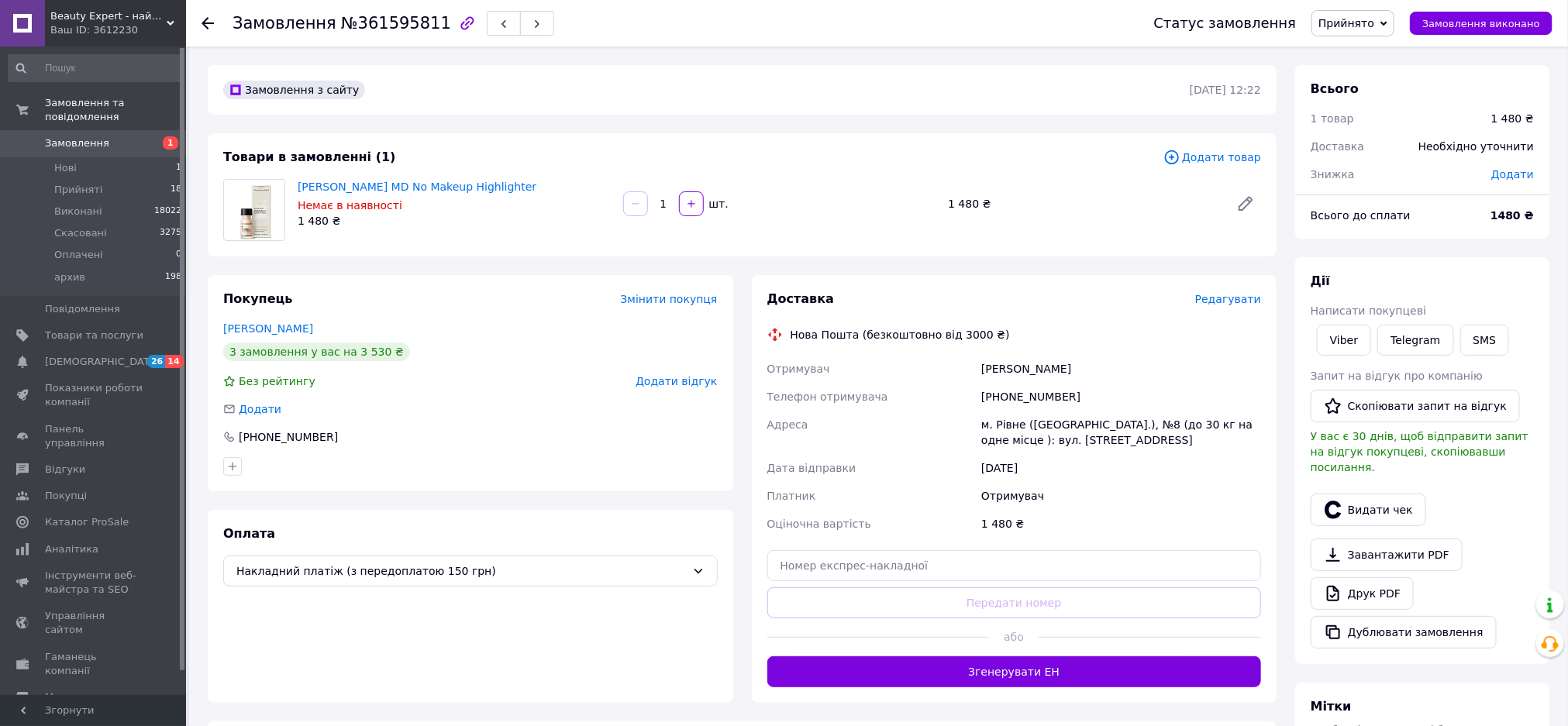
click at [1340, 340] on link "Viber" at bounding box center [1344, 339] width 54 height 31
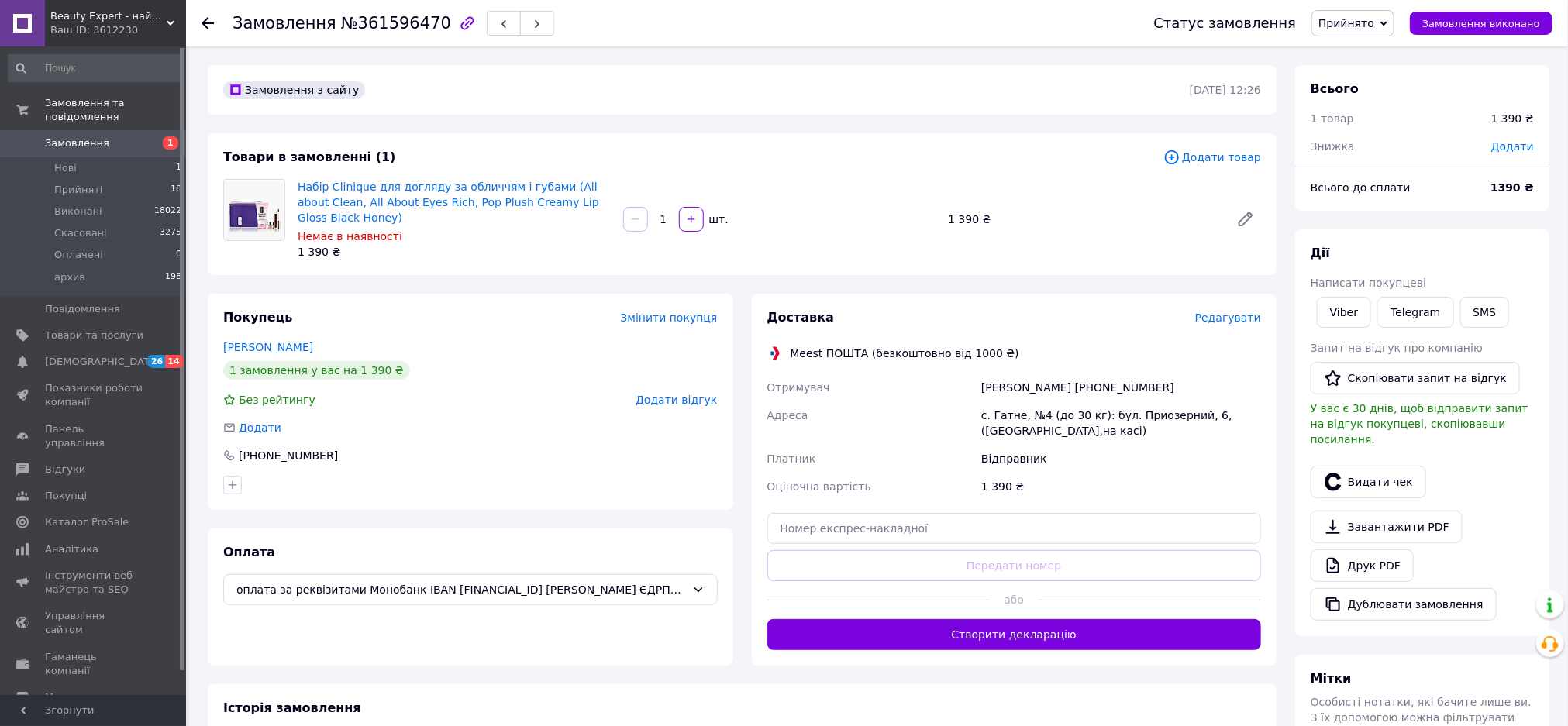
click at [1352, 309] on link "Viber" at bounding box center [1344, 311] width 54 height 31
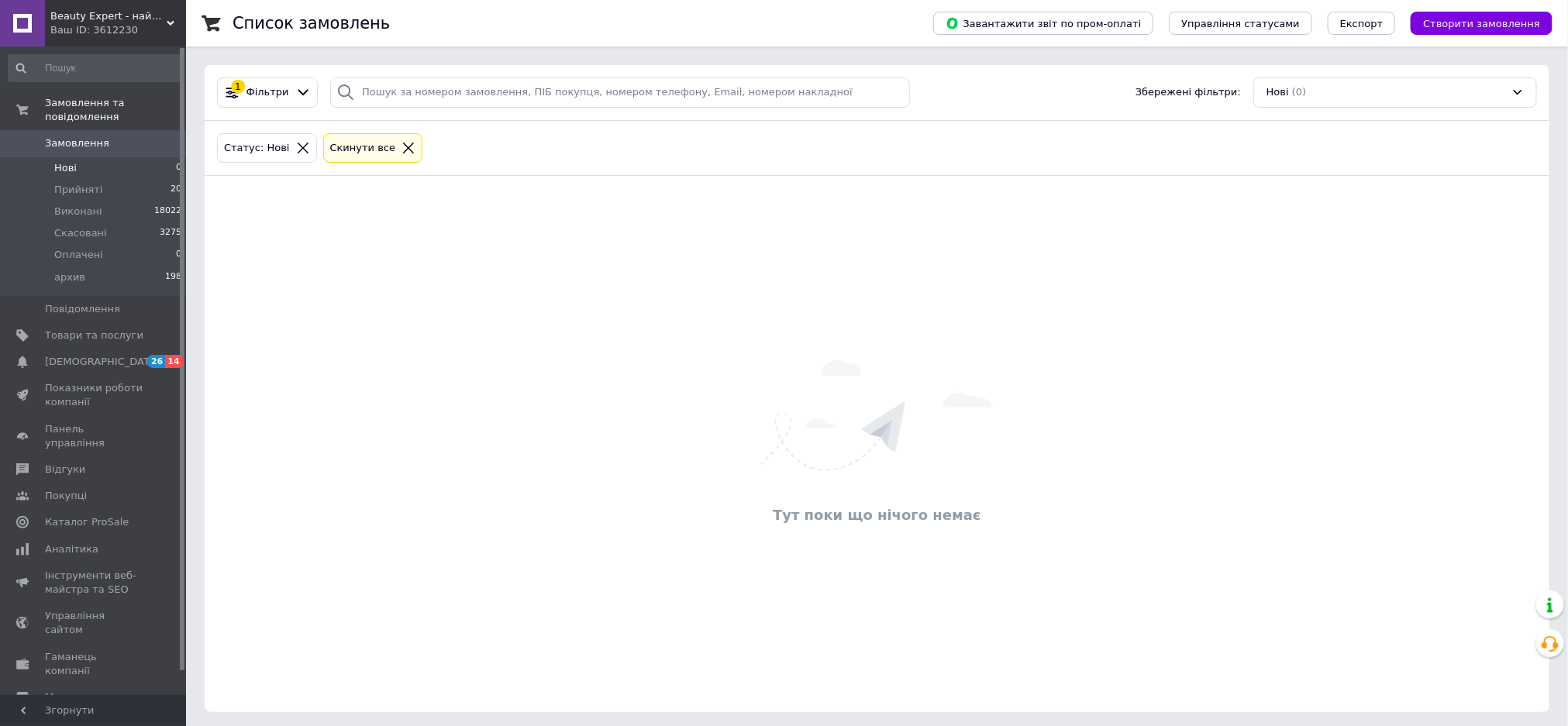
click at [81, 183] on span "Прийняті" at bounding box center [78, 190] width 48 height 14
